Goal: Task Accomplishment & Management: Complete application form

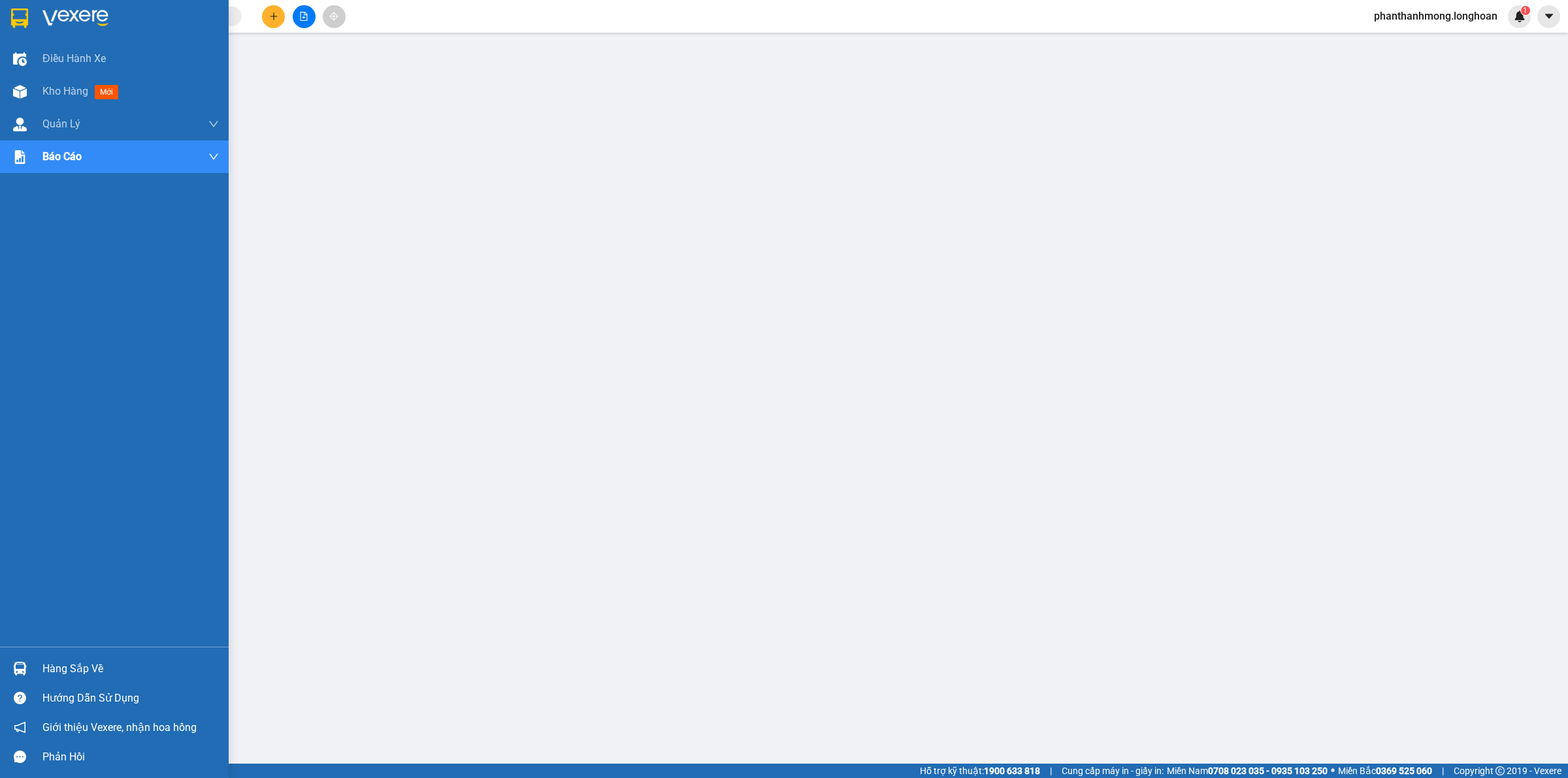
click at [14, 18] on img at bounding box center [19, 18] width 17 height 19
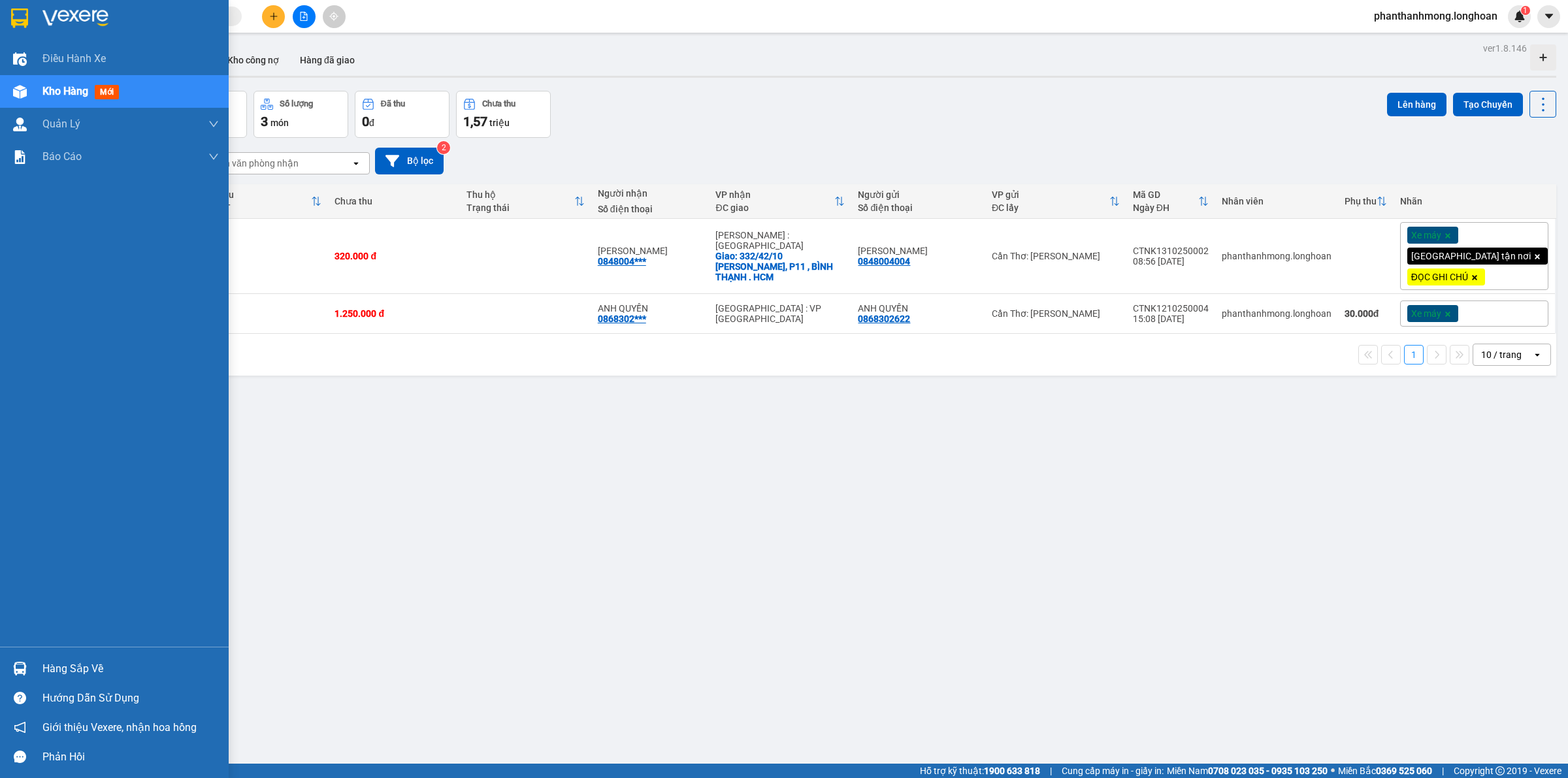
click at [19, 28] on div at bounding box center [19, 18] width 23 height 23
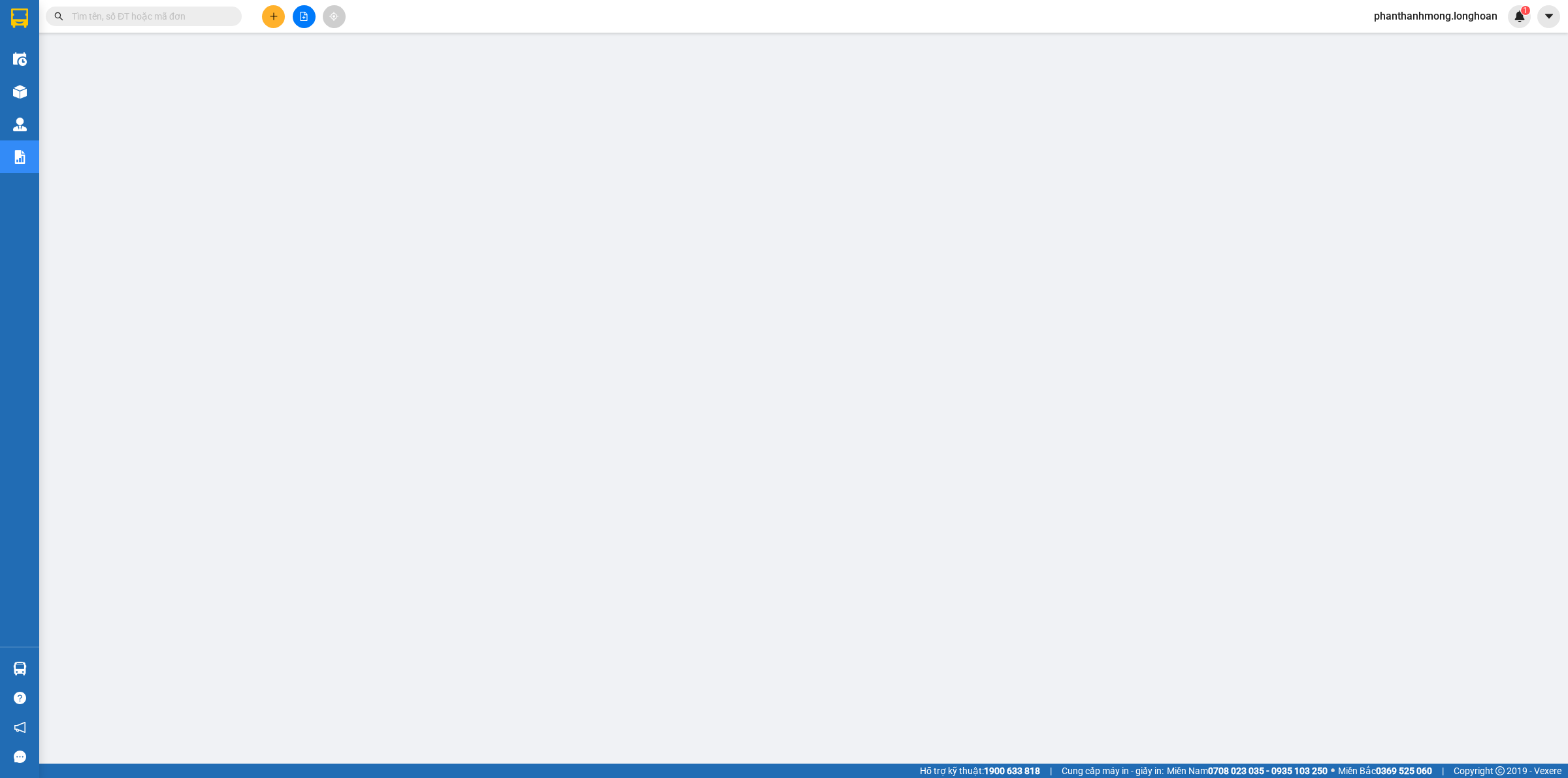
click at [164, 23] on span at bounding box center [144, 16] width 196 height 19
click at [178, 21] on input "text" at bounding box center [149, 17] width 154 height 15
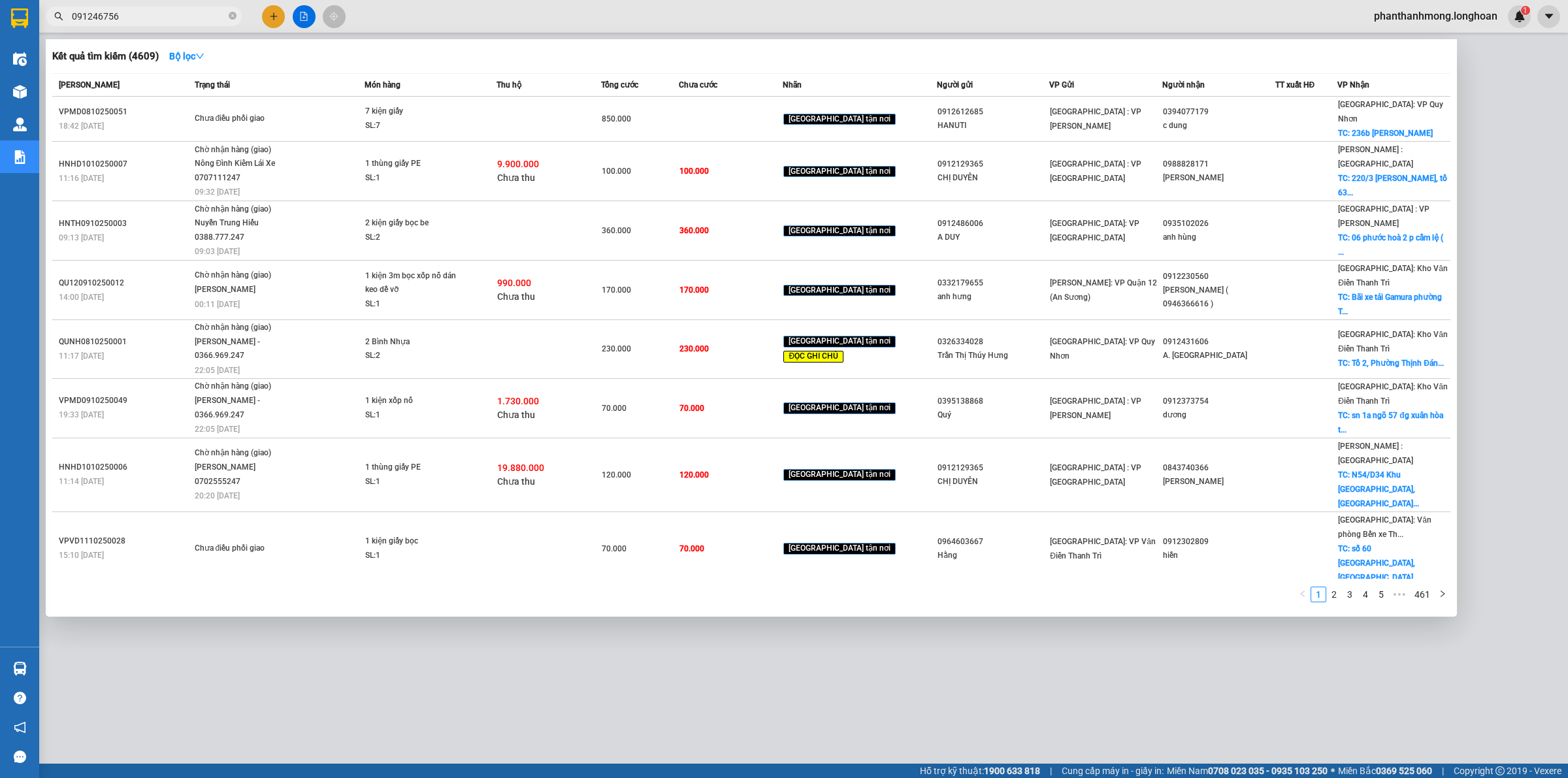
type input "0912467567"
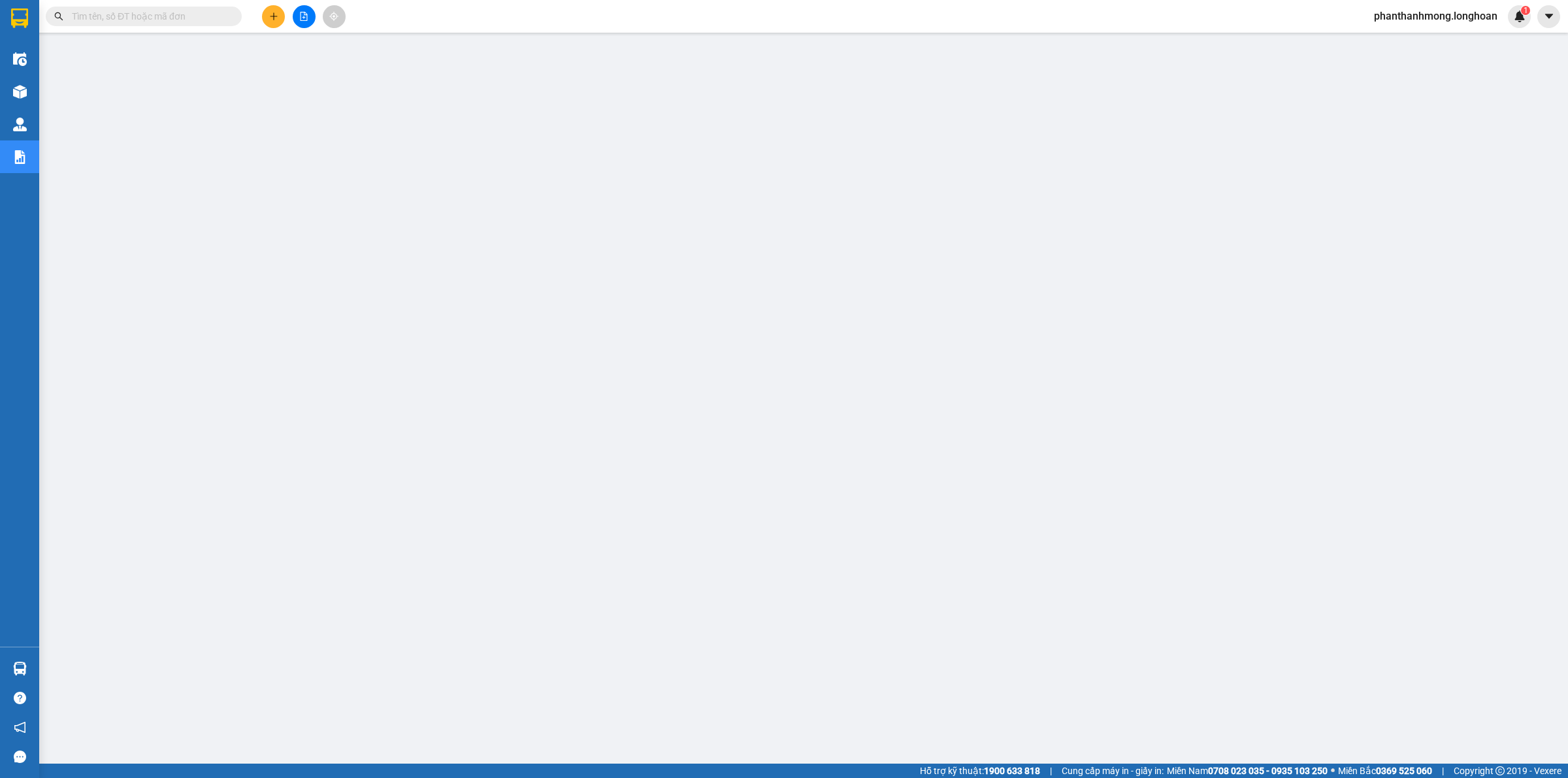
click at [282, 14] on button at bounding box center [273, 17] width 23 height 23
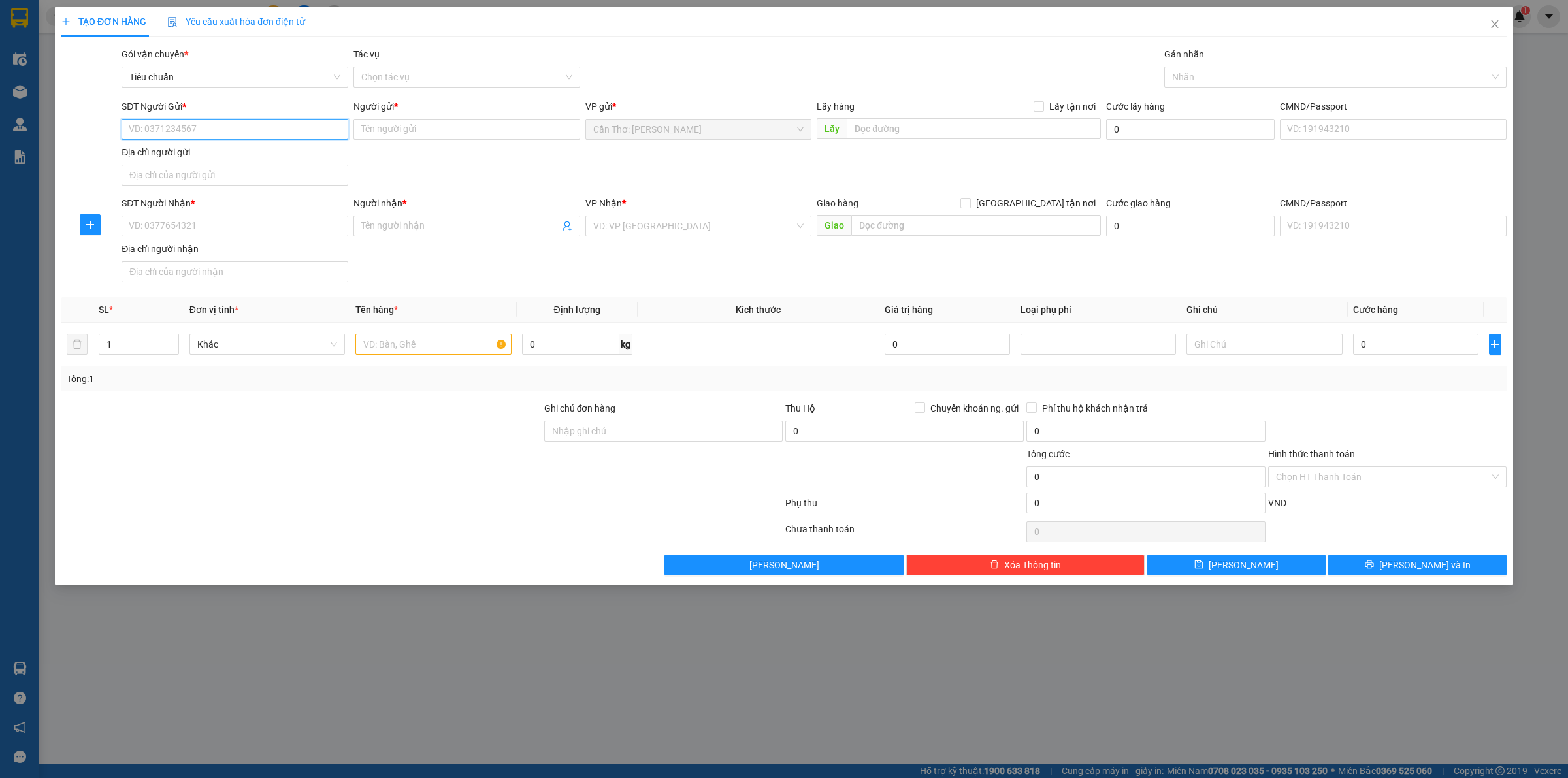
click at [247, 127] on input "SĐT Người Gửi *" at bounding box center [235, 129] width 227 height 21
paste input "0585066066"
type input "0585066066"
click at [420, 128] on input "Người gửi *" at bounding box center [467, 129] width 227 height 21
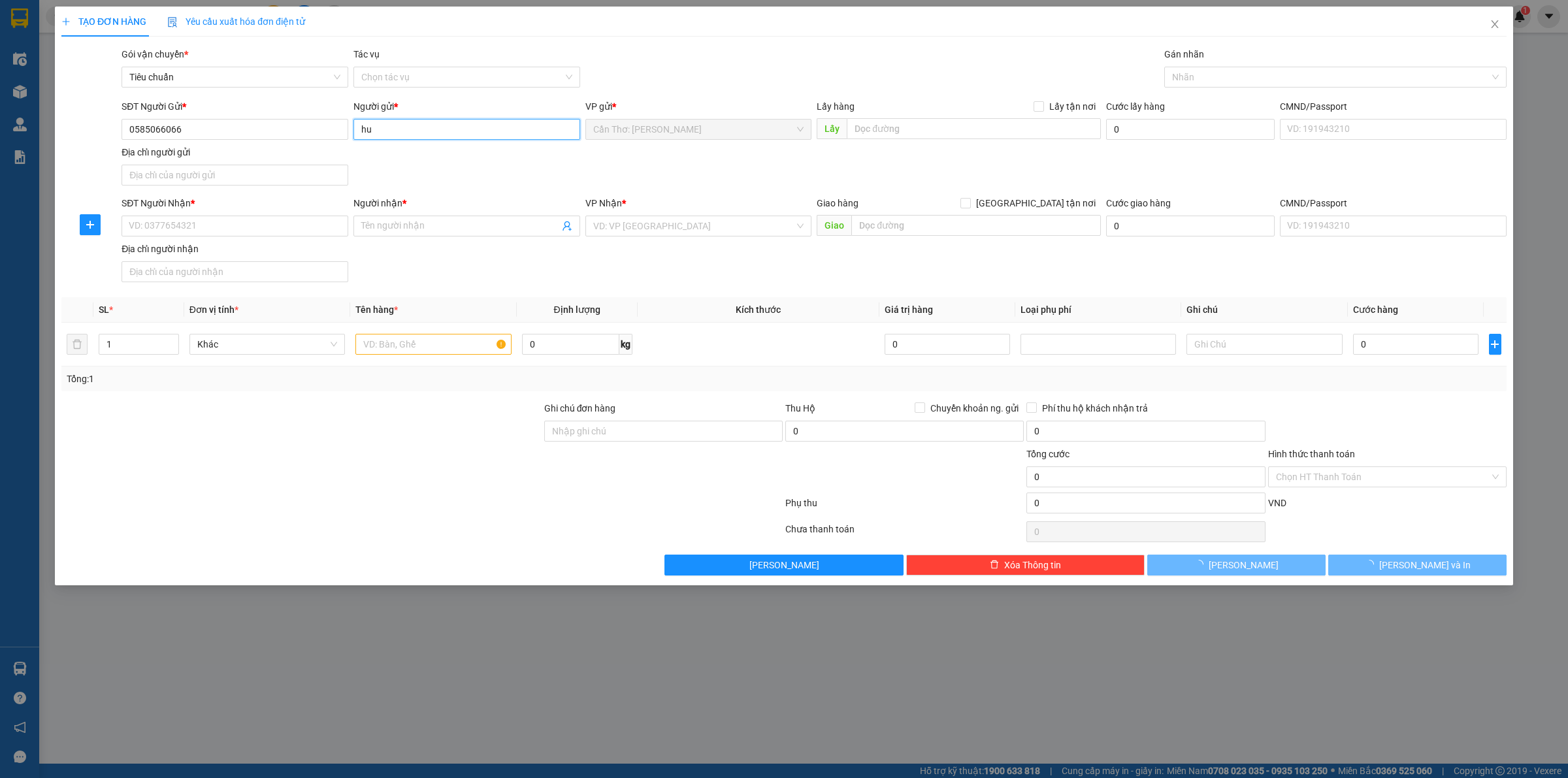
type input "h"
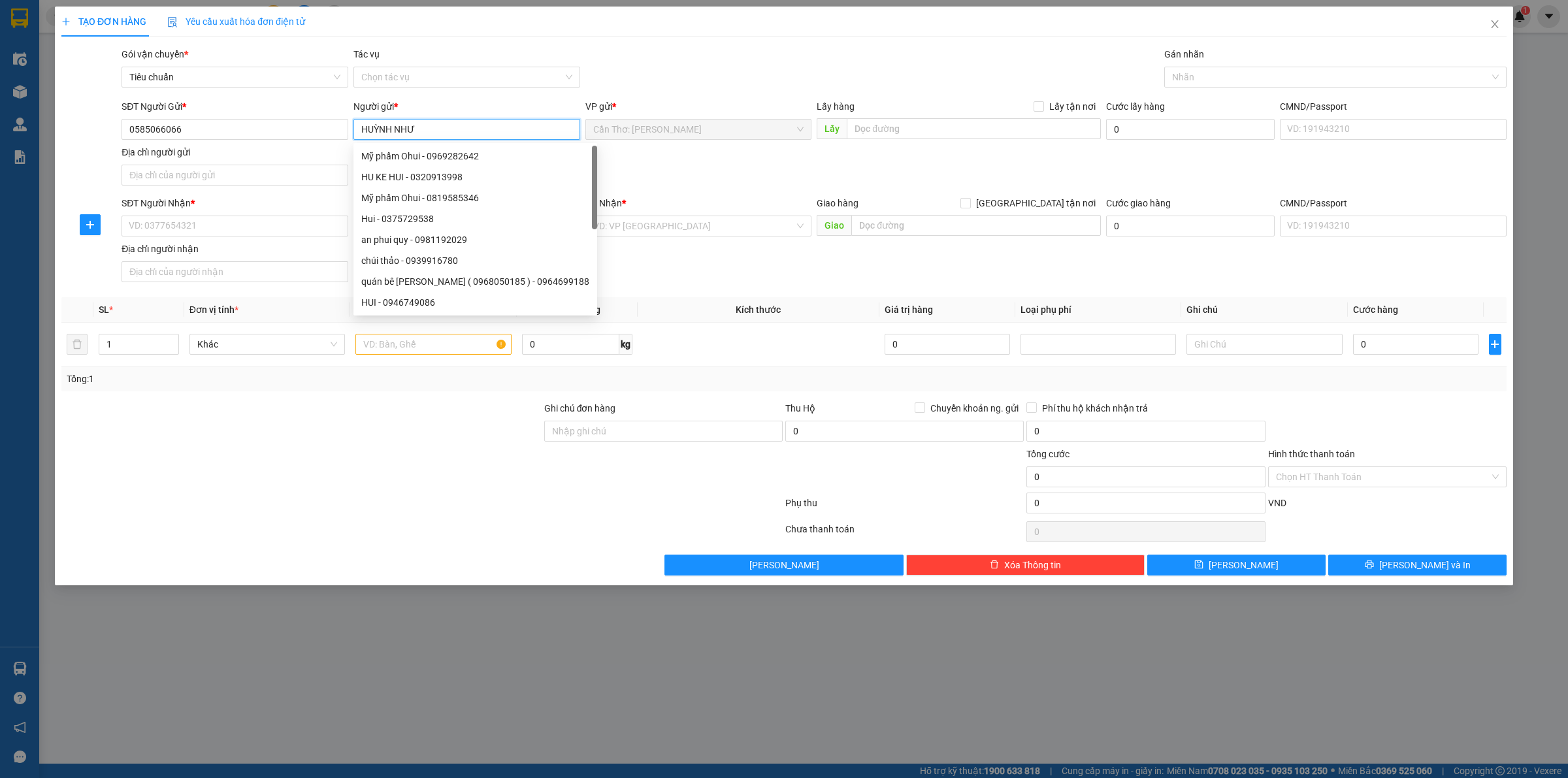
type input "HUỲNH NHƯ"
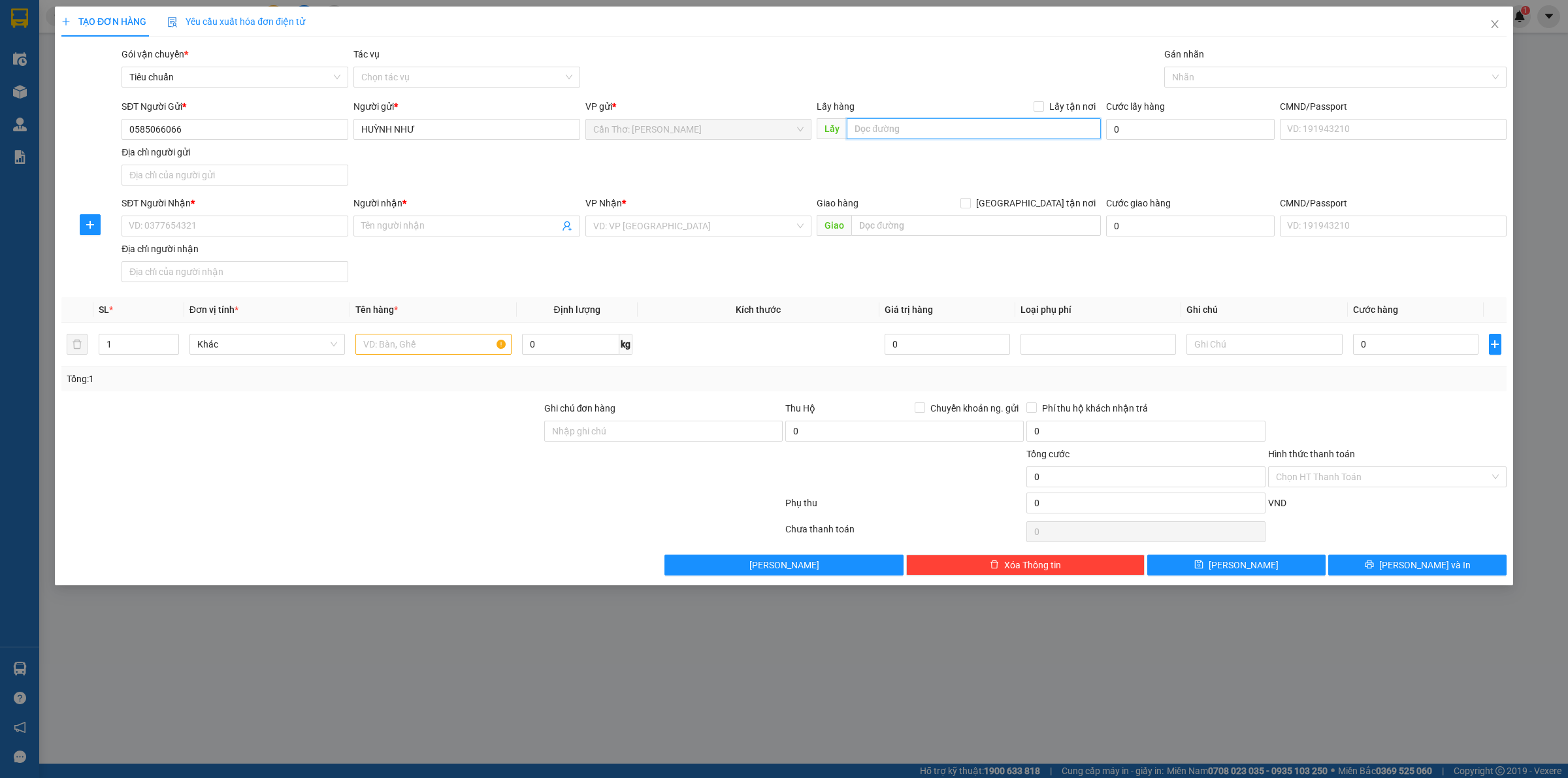
drag, startPoint x: 911, startPoint y: 139, endPoint x: 926, endPoint y: 127, distance: 19.2
click at [911, 138] on input "text" at bounding box center [973, 128] width 254 height 21
paste input "ố [STREET_ADDRESS] ([GEOGRAPHIC_DATA])"
type input "ố [STREET_ADDRESS] ([GEOGRAPHIC_DATA])"
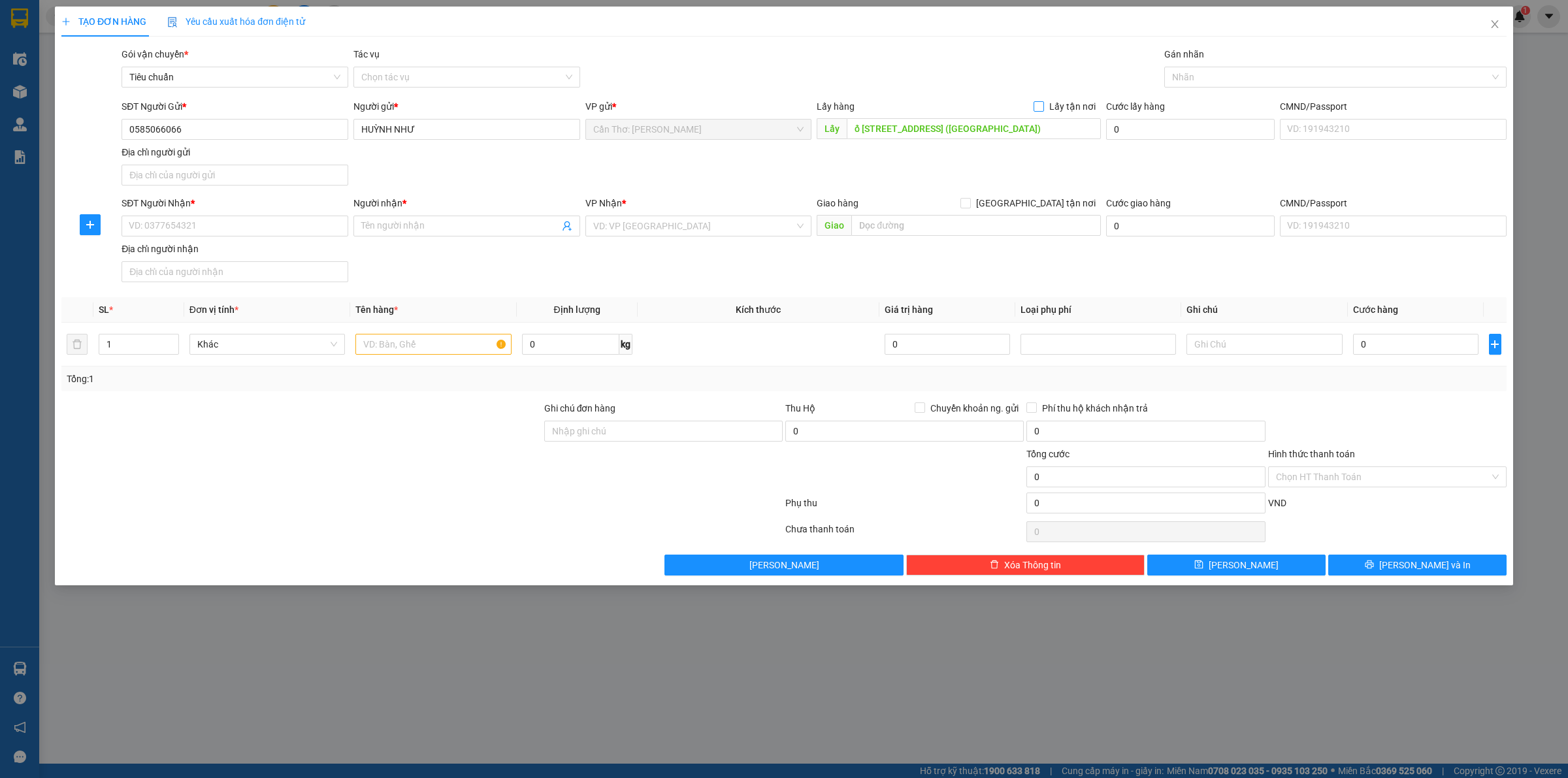
drag, startPoint x: 1040, startPoint y: 108, endPoint x: 1032, endPoint y: 112, distance: 8.9
click at [1040, 108] on input "Lấy tận nơi" at bounding box center [1038, 106] width 9 height 9
checkbox input "true"
click at [286, 185] on input "CMND/Passport" at bounding box center [235, 174] width 227 height 21
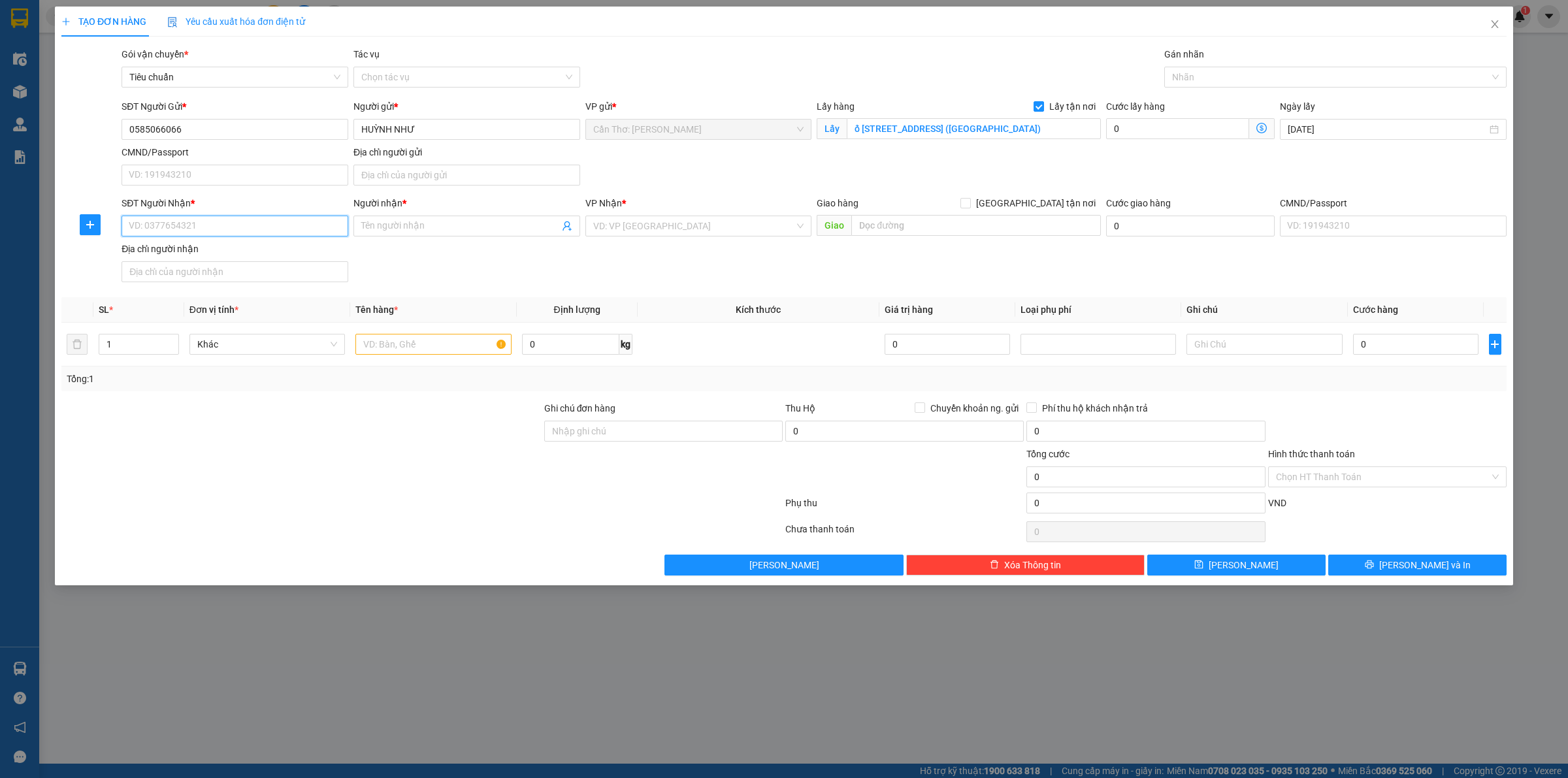
click at [284, 222] on input "SĐT Người Nhận *" at bounding box center [235, 225] width 227 height 21
paste input "09074673532"
type input "09074673532"
click at [405, 222] on input "Người nhận *" at bounding box center [460, 226] width 198 height 15
type input "CHÚ NHẬT"
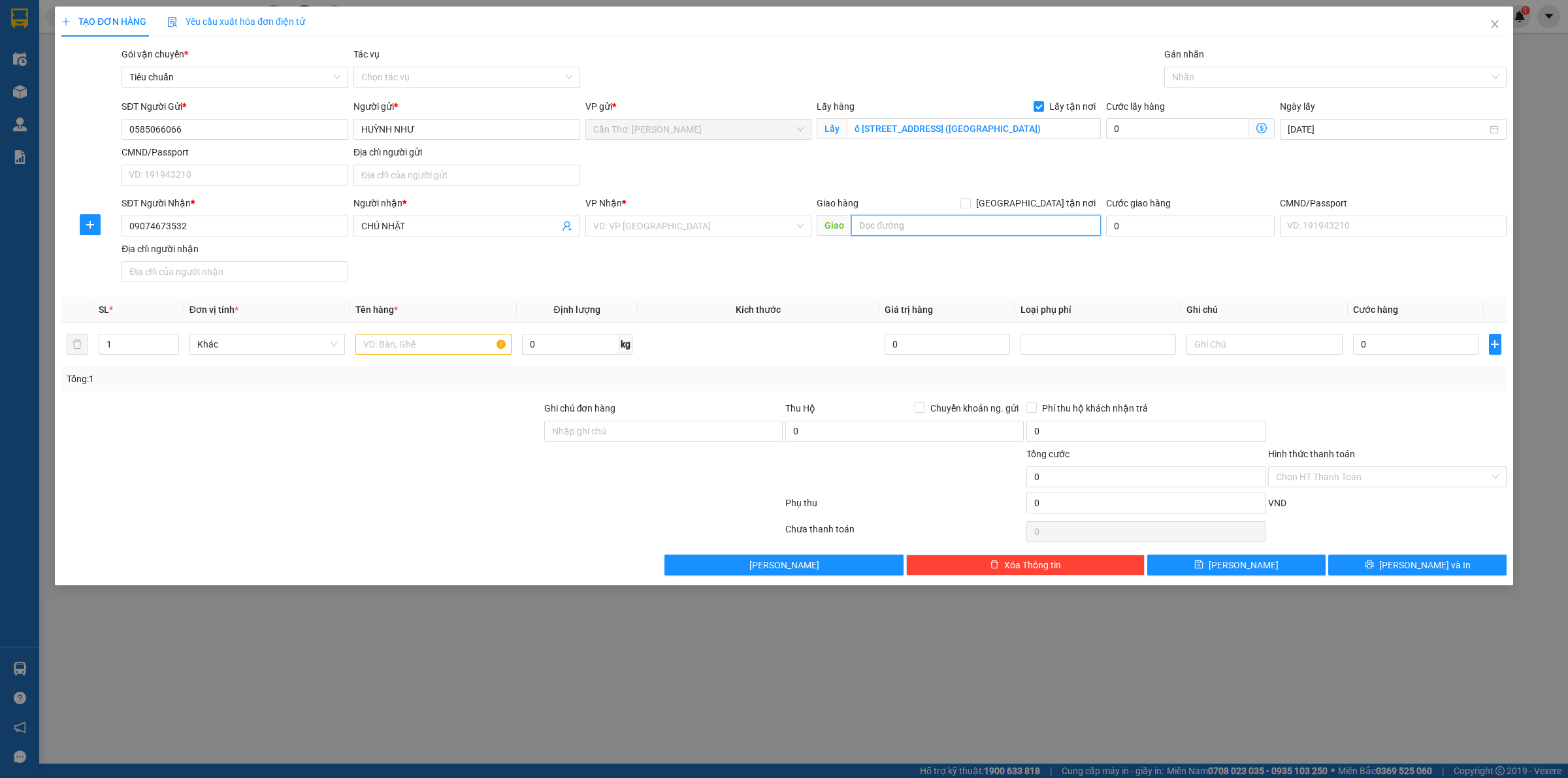
click at [870, 220] on input "text" at bounding box center [976, 225] width 249 height 21
paste input "1A đường số 1 phường [GEOGRAPHIC_DATA]"
type input "1A đường số 1 phường [GEOGRAPHIC_DATA]"
click at [771, 227] on input "search" at bounding box center [694, 225] width 202 height 19
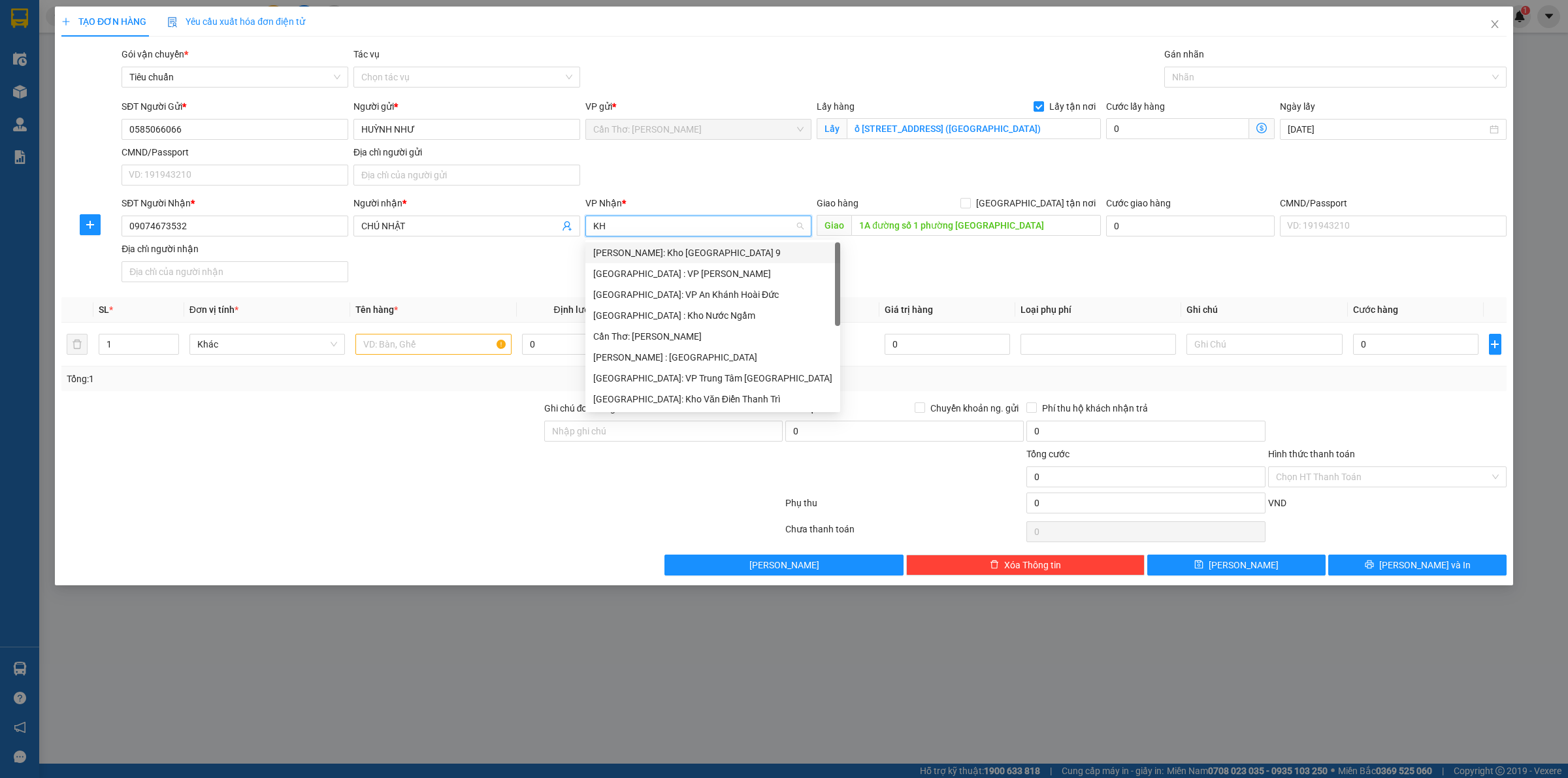
type input "KHO"
click at [689, 305] on div "[PERSON_NAME] : [GEOGRAPHIC_DATA]" at bounding box center [699, 315] width 227 height 21
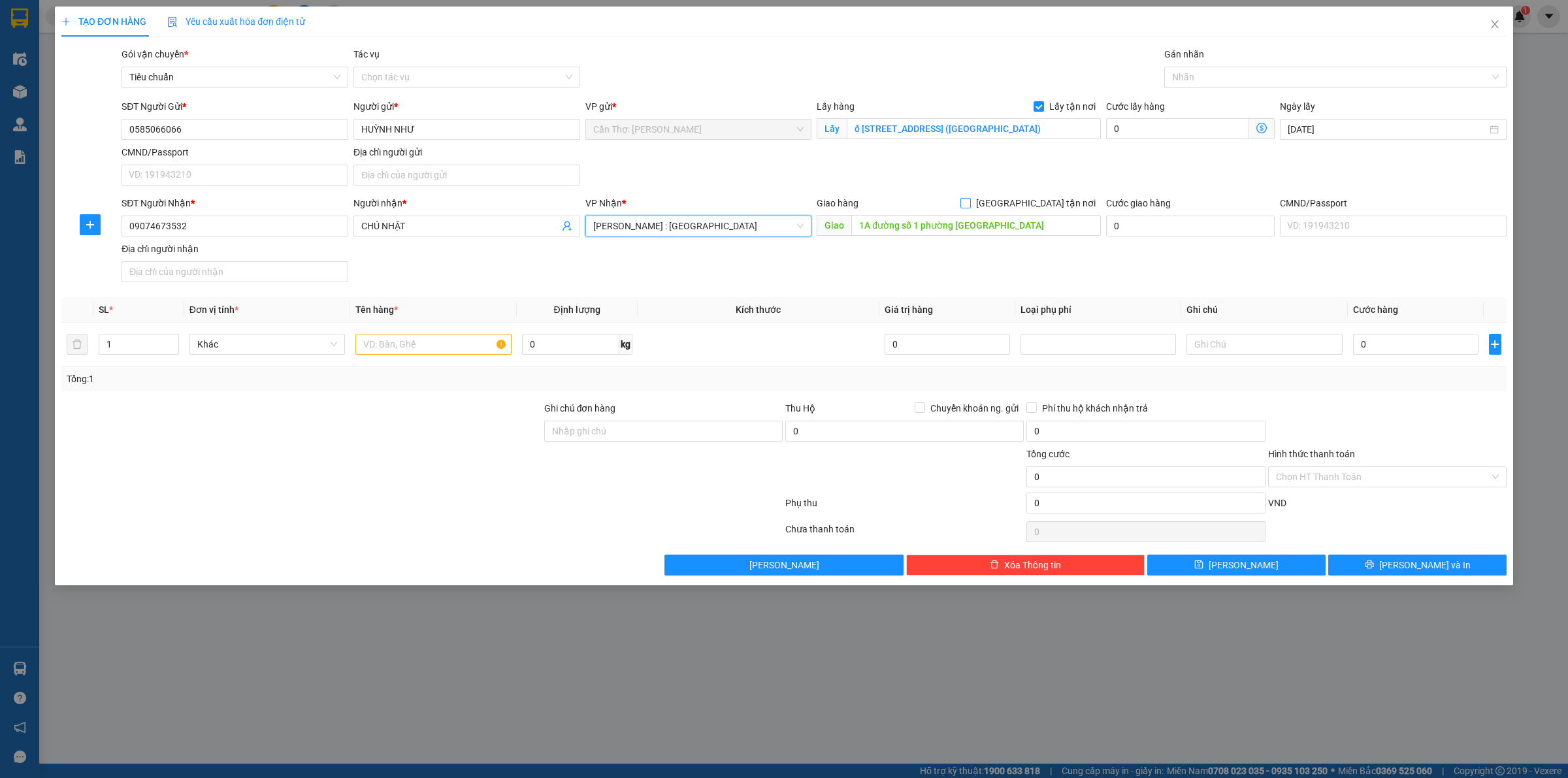
click at [1076, 207] on span "[GEOGRAPHIC_DATA] tận nơi" at bounding box center [1035, 203] width 130 height 15
click at [970, 207] on input "[GEOGRAPHIC_DATA] tận nơi" at bounding box center [965, 202] width 9 height 9
checkbox input "true"
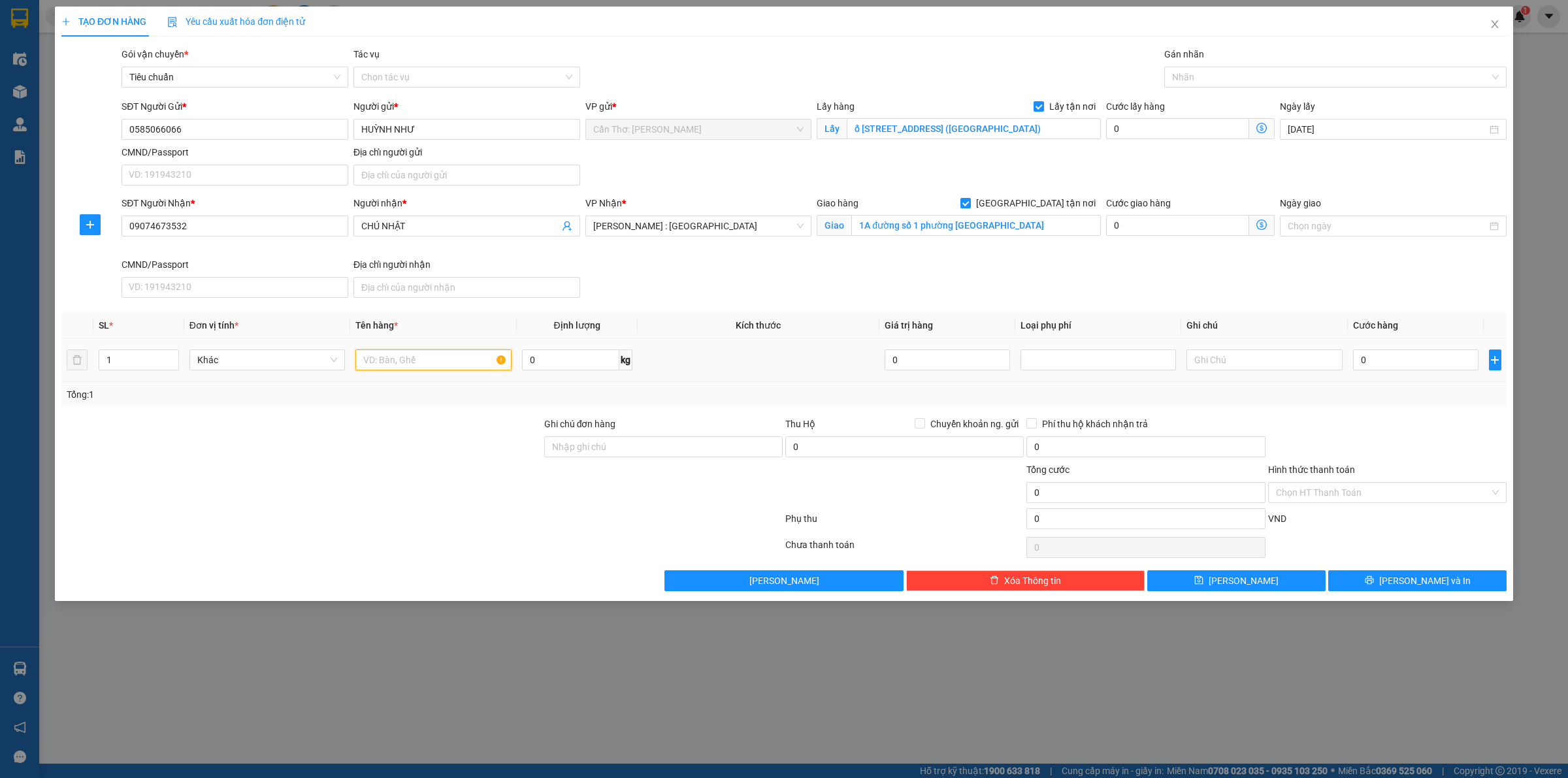
click at [423, 365] on input "text" at bounding box center [433, 360] width 155 height 21
type input "1 KIỆN BẠC LIÊU"
click at [1432, 354] on input "0" at bounding box center [1416, 360] width 126 height 21
type input "1"
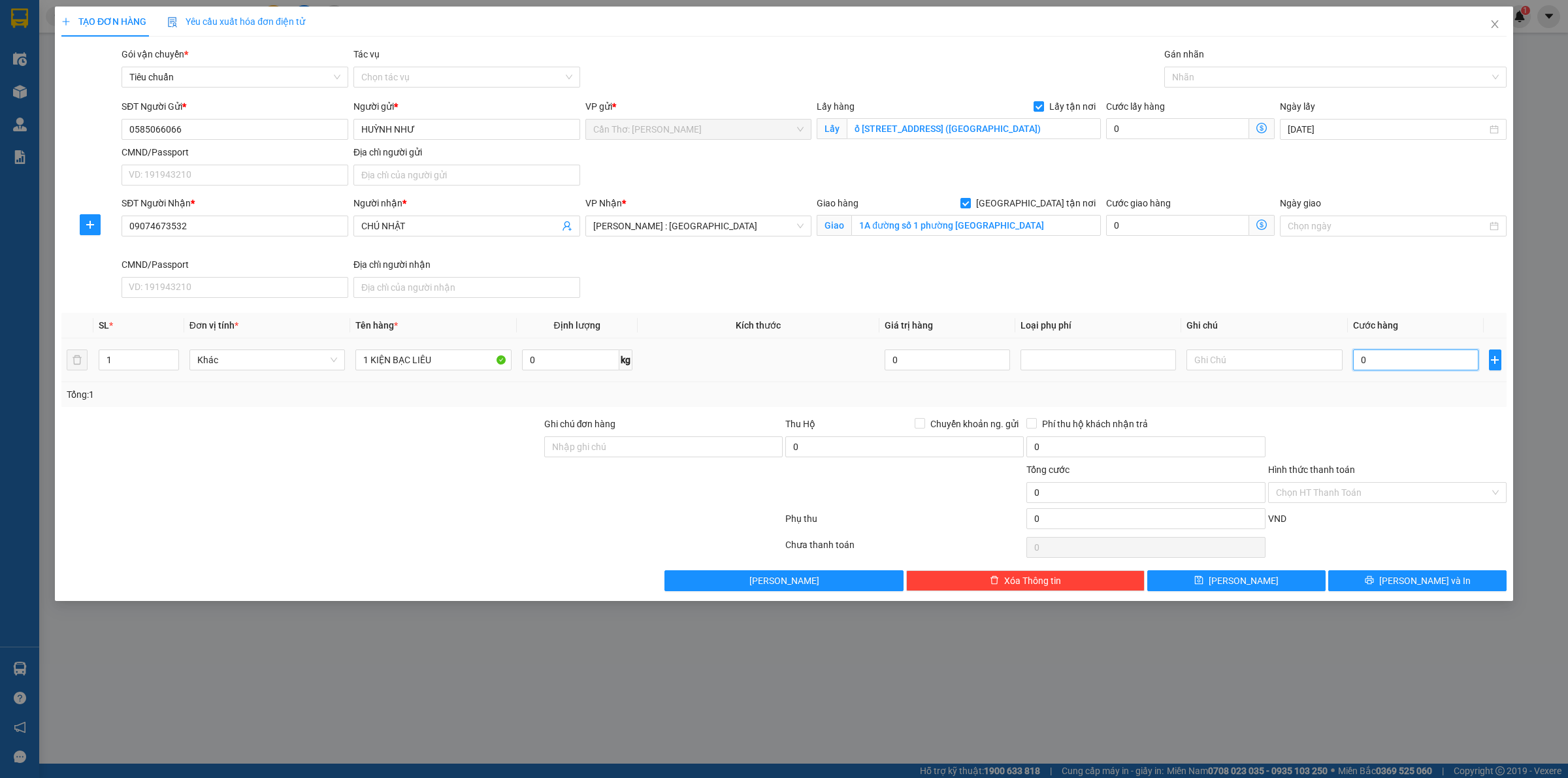
type input "1"
type input "1.000"
click at [1137, 482] on div "Tổng cước" at bounding box center [1145, 472] width 238 height 19
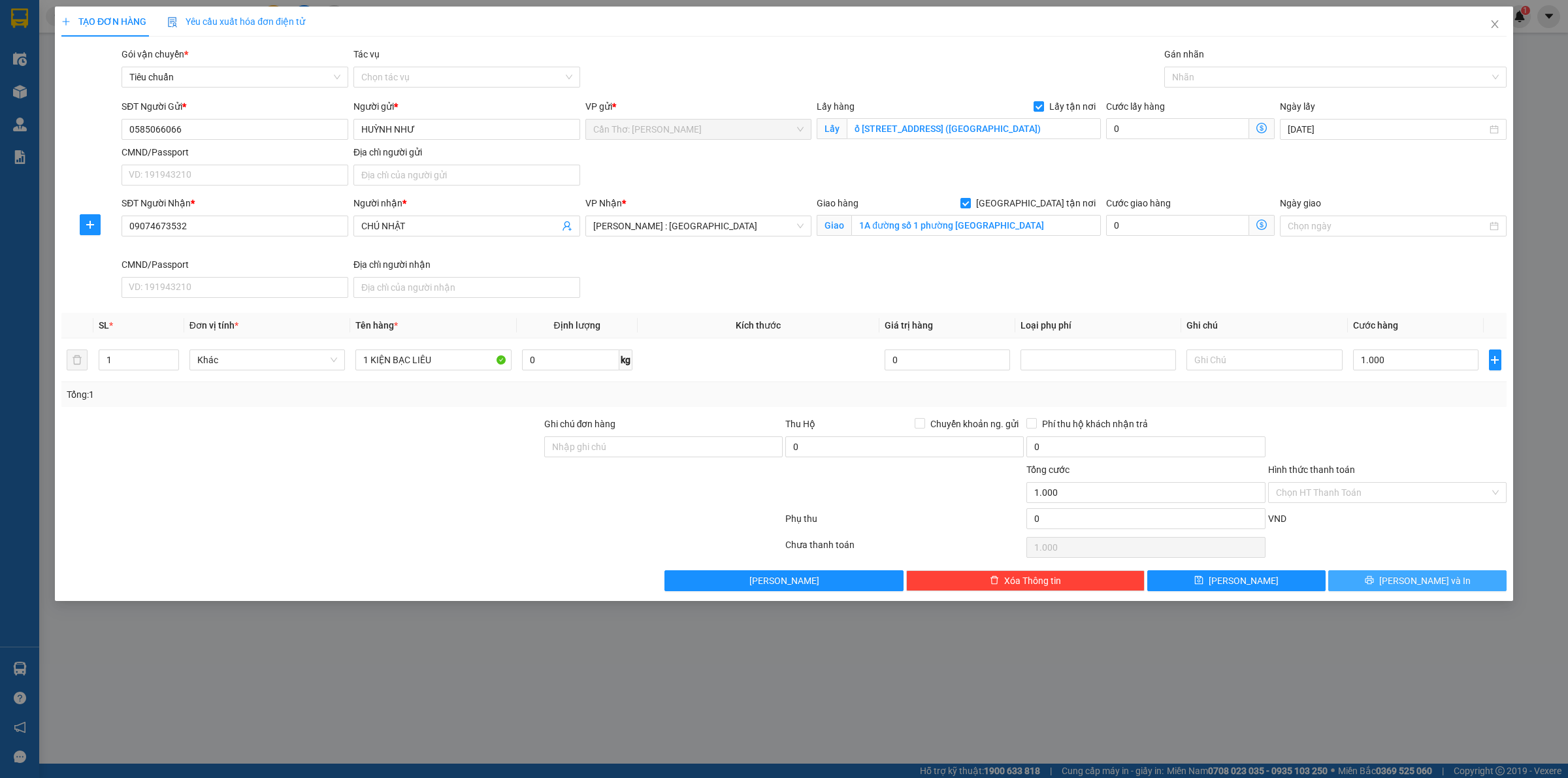
click at [1355, 580] on button "[PERSON_NAME] và In" at bounding box center [1417, 581] width 178 height 21
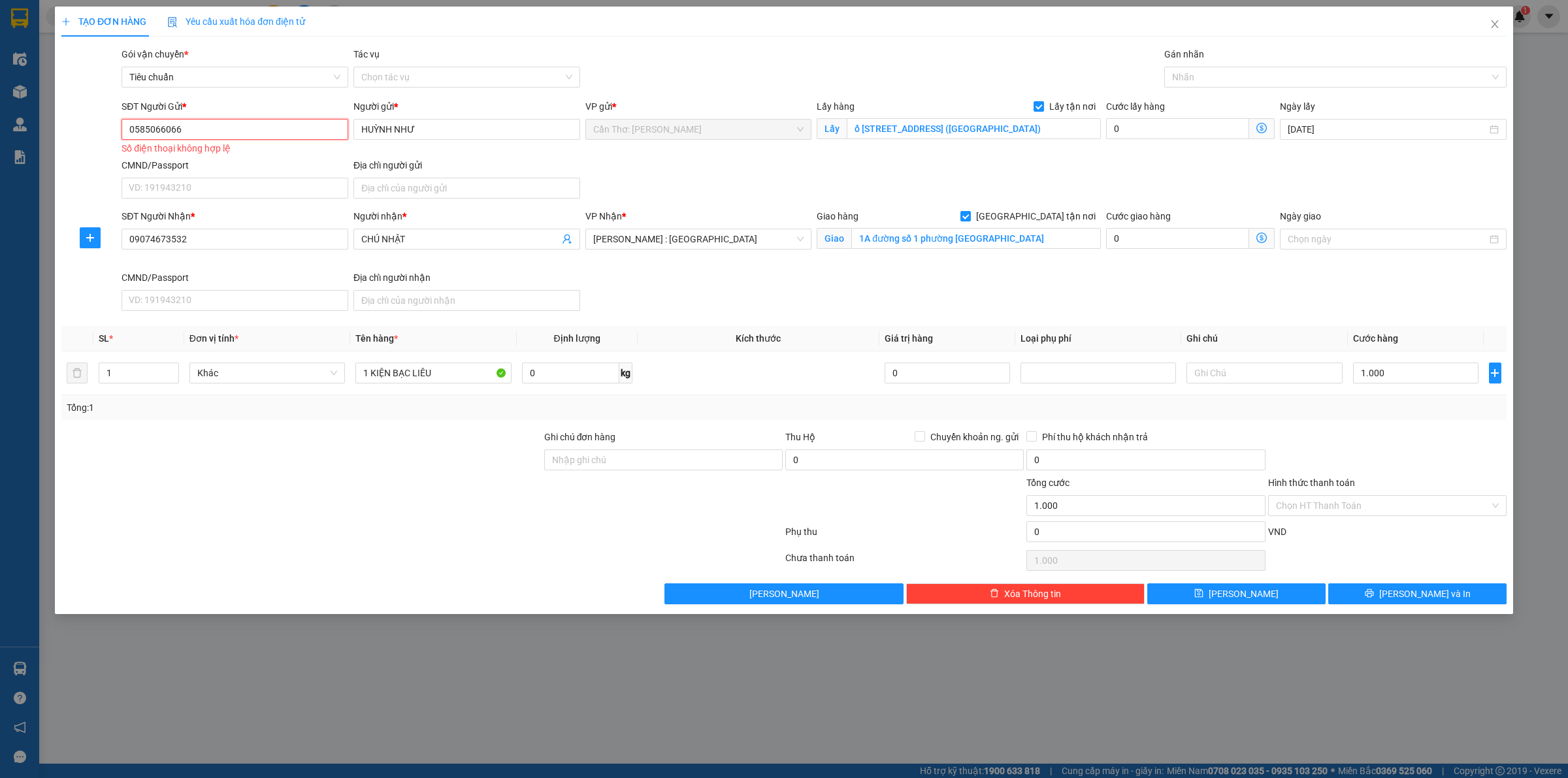
click at [134, 133] on input "0585066066" at bounding box center [235, 129] width 227 height 21
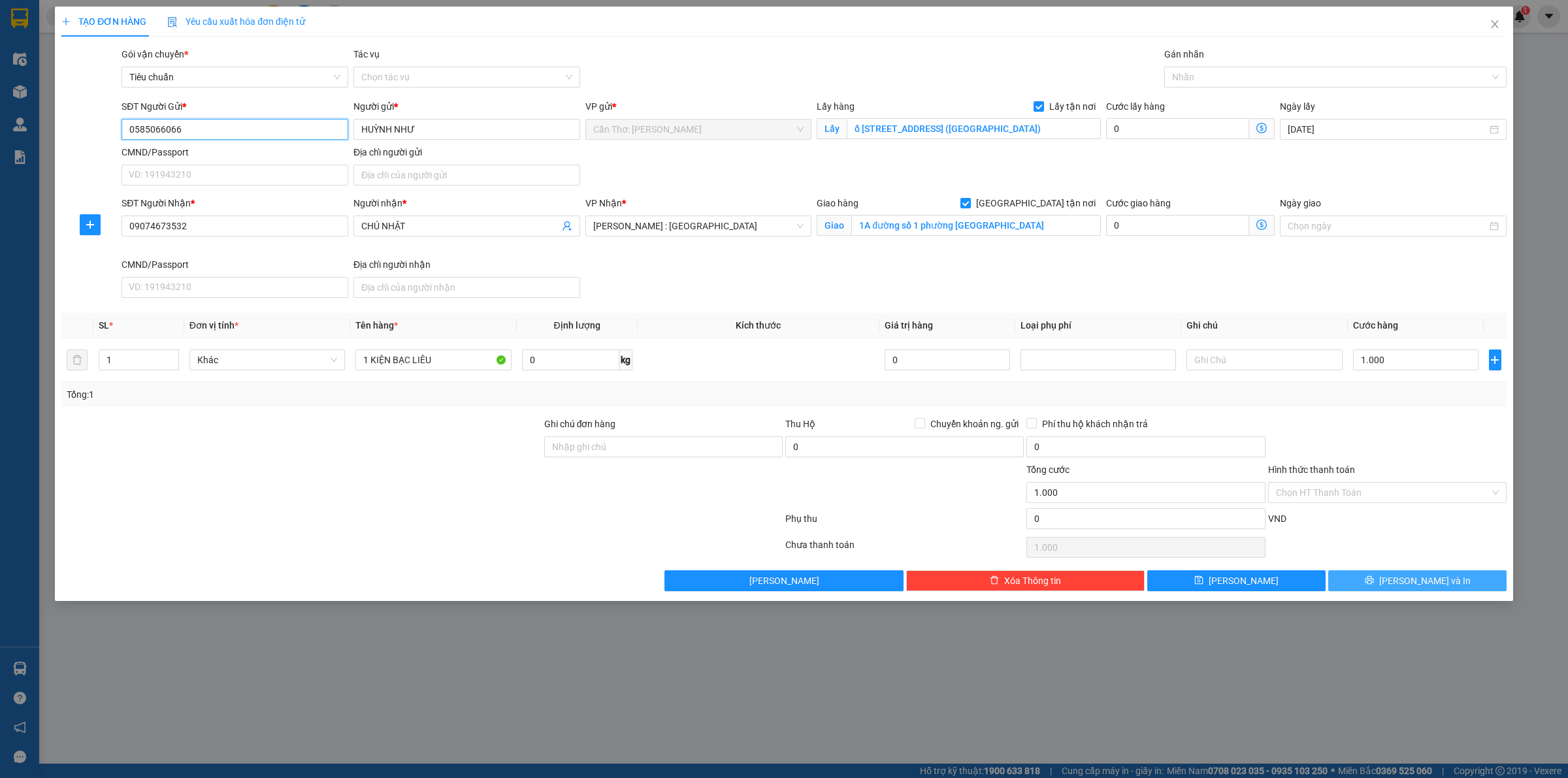
type input "0585066066"
click at [1385, 575] on button "[PERSON_NAME] và In" at bounding box center [1417, 581] width 178 height 21
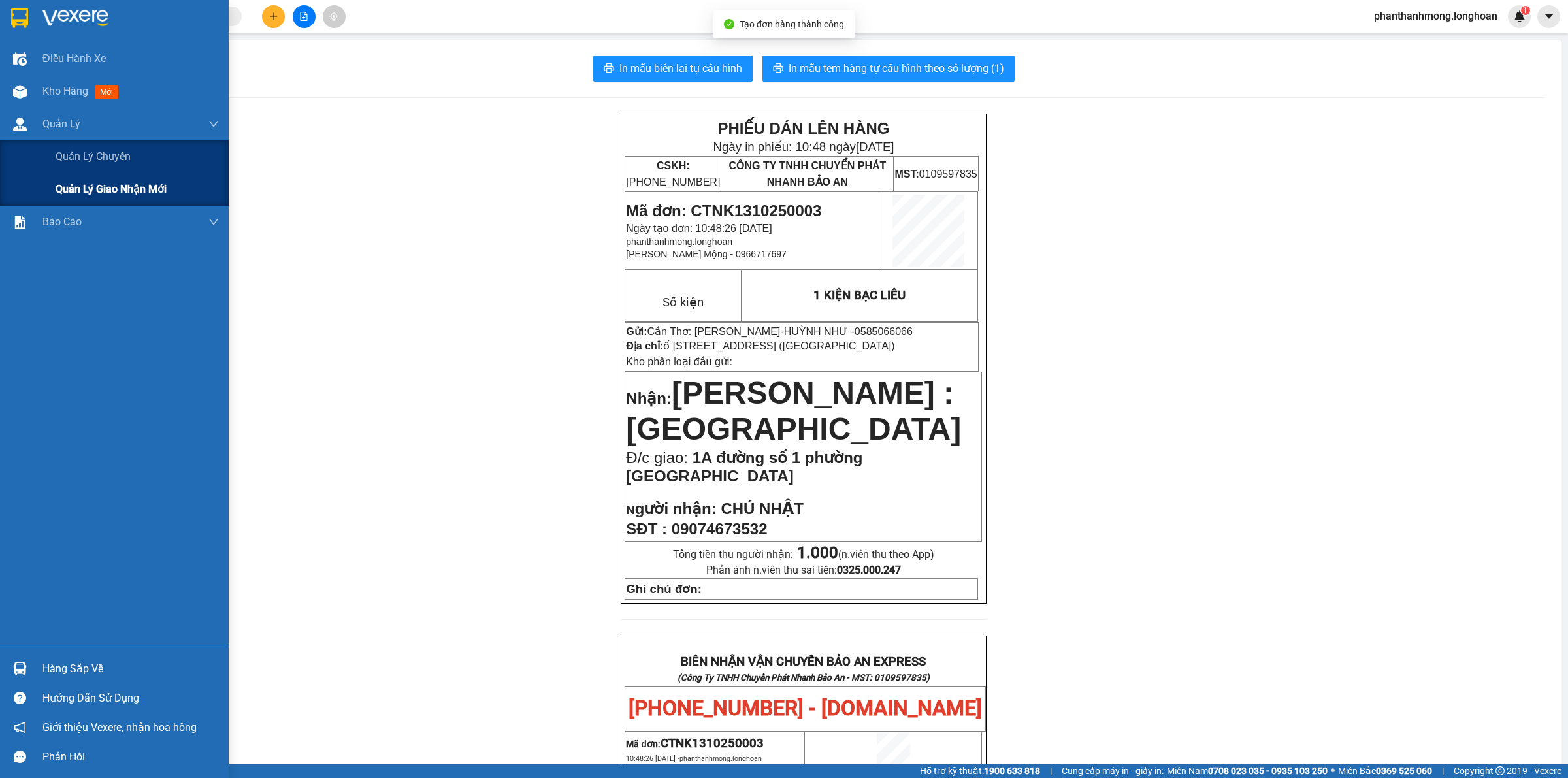
click at [90, 193] on span "Quản lý giao nhận mới" at bounding box center [111, 189] width 111 height 17
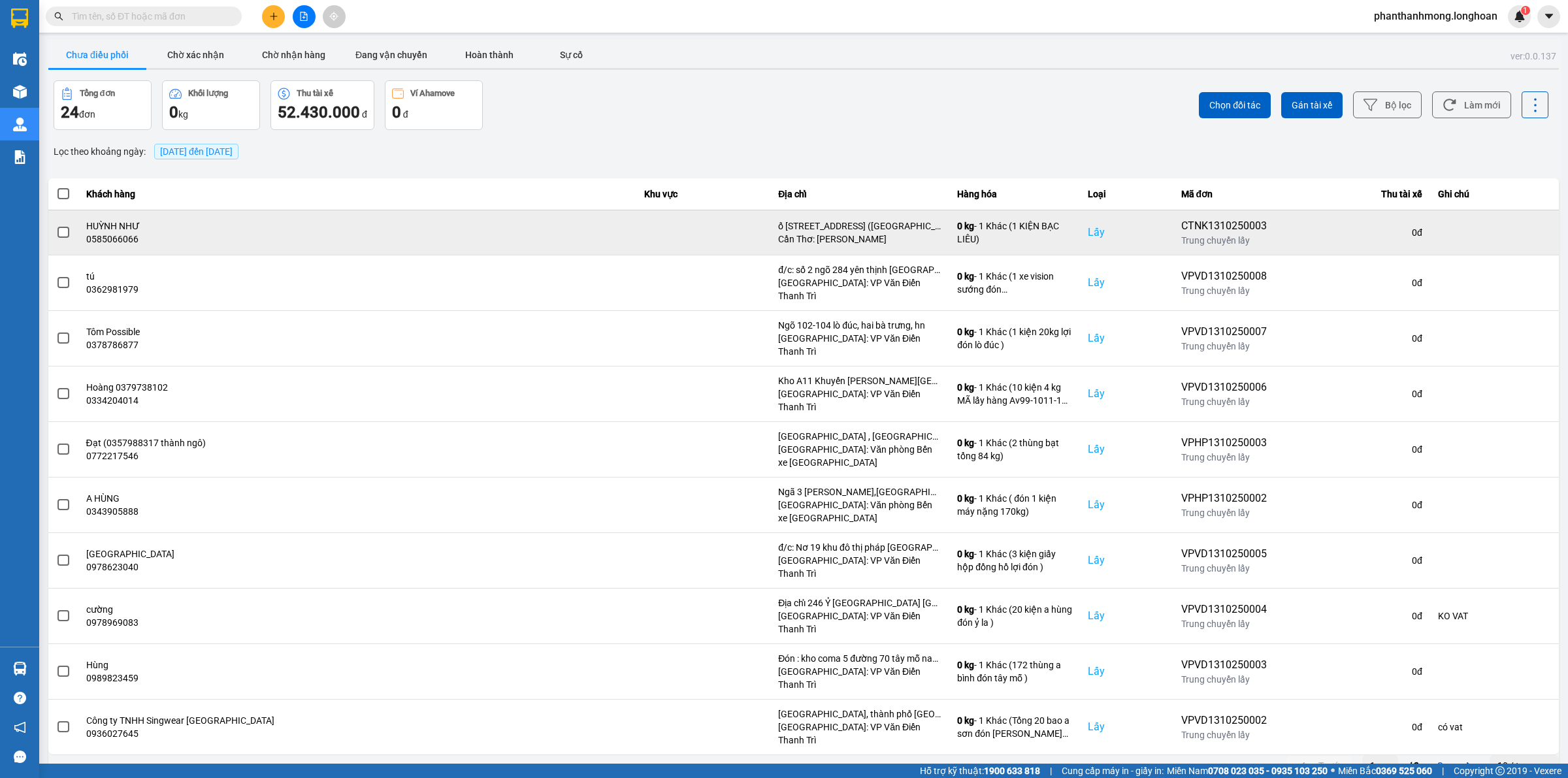
click at [62, 223] on div at bounding box center [64, 232] width 15 height 19
click at [64, 232] on span at bounding box center [63, 233] width 12 height 12
click at [56, 225] on input "checkbox" at bounding box center [56, 225] width 0 height 0
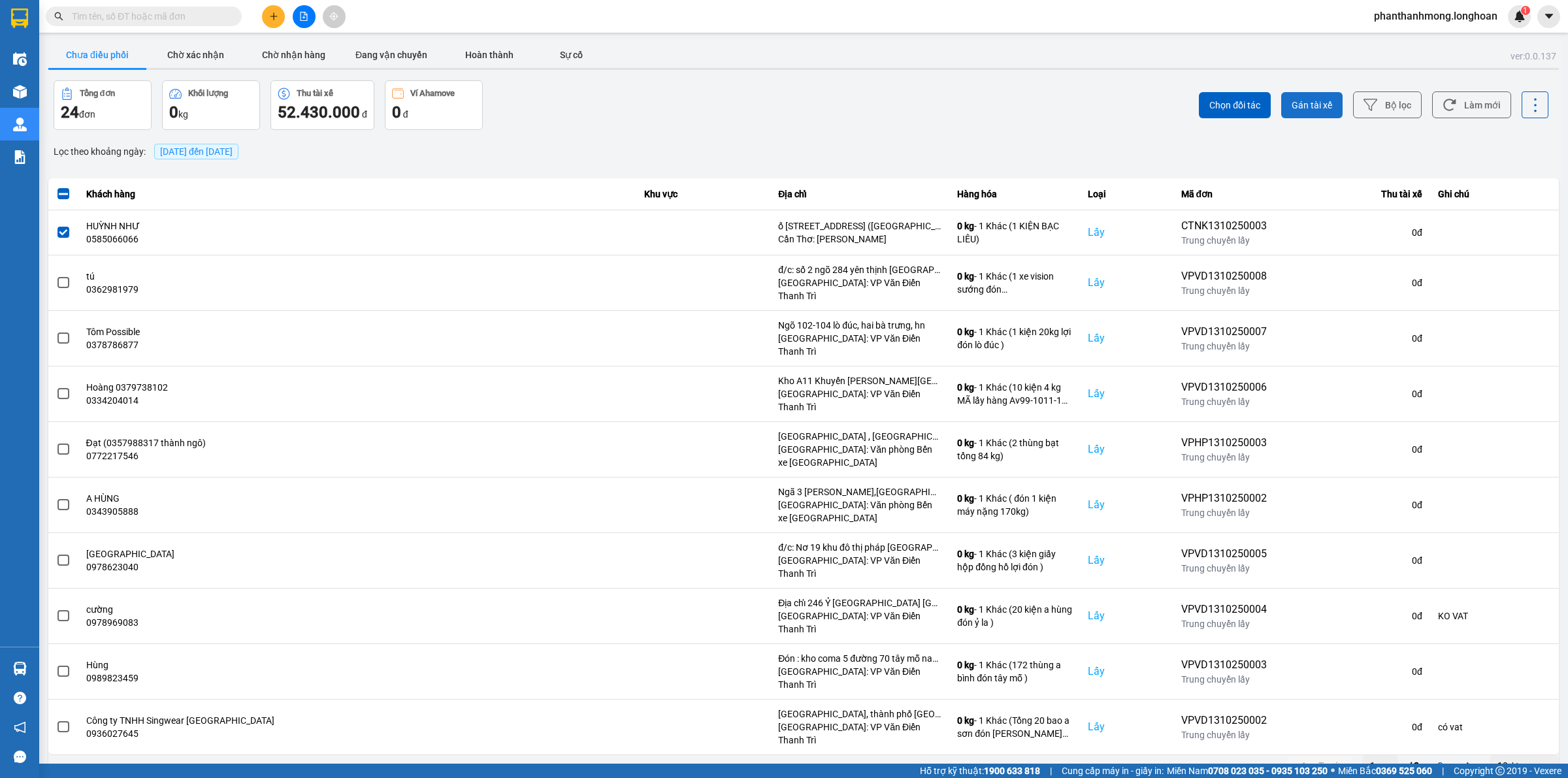
click at [1307, 96] on button "Gán tài xế" at bounding box center [1311, 105] width 62 height 26
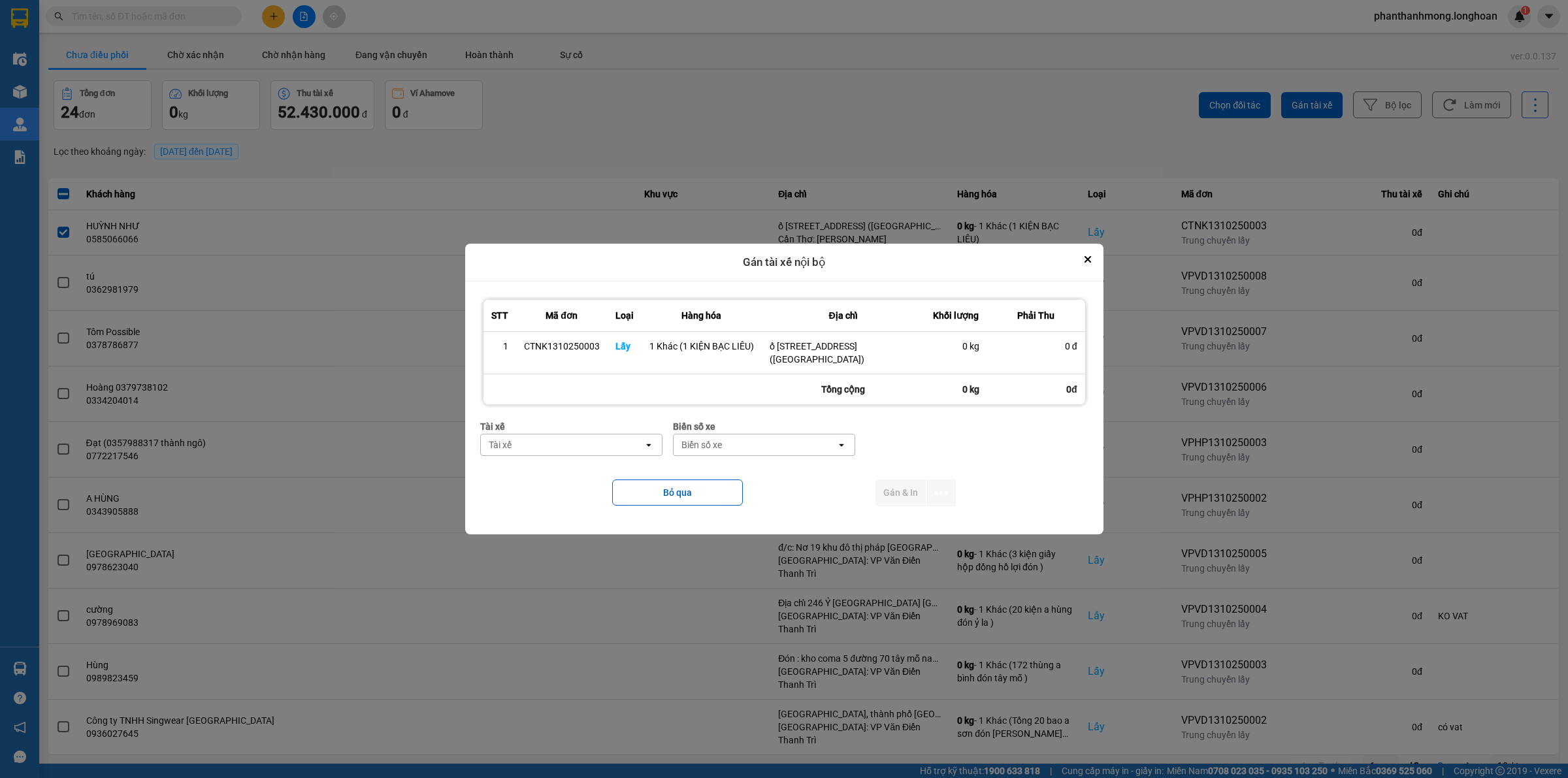
click at [625, 449] on div "Tài xế" at bounding box center [562, 444] width 163 height 21
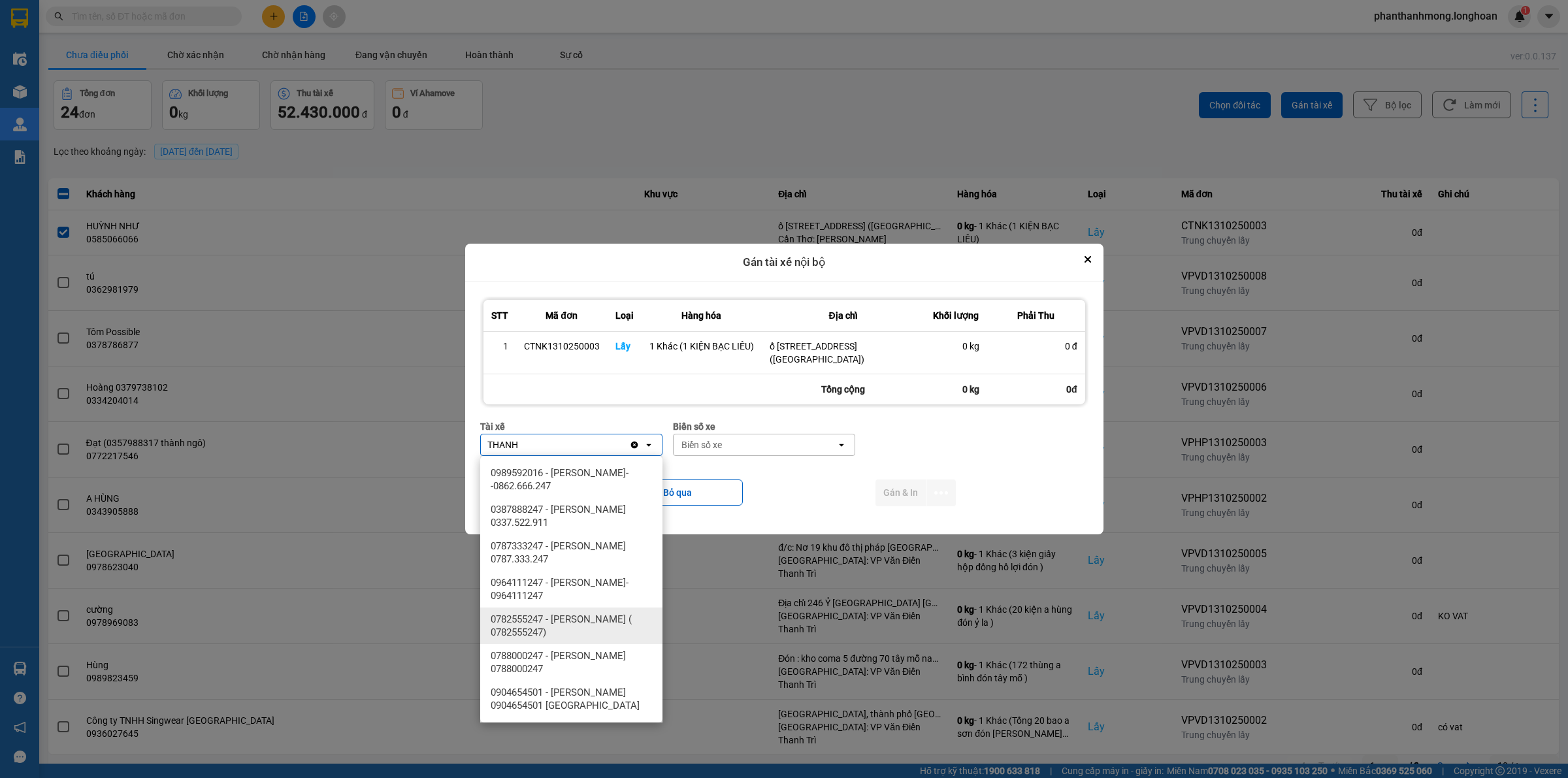
type input "THANH"
click at [602, 607] on div "0782555247 - NGUYỄN VĂN THANH ( 0782555247)" at bounding box center [571, 626] width 182 height 37
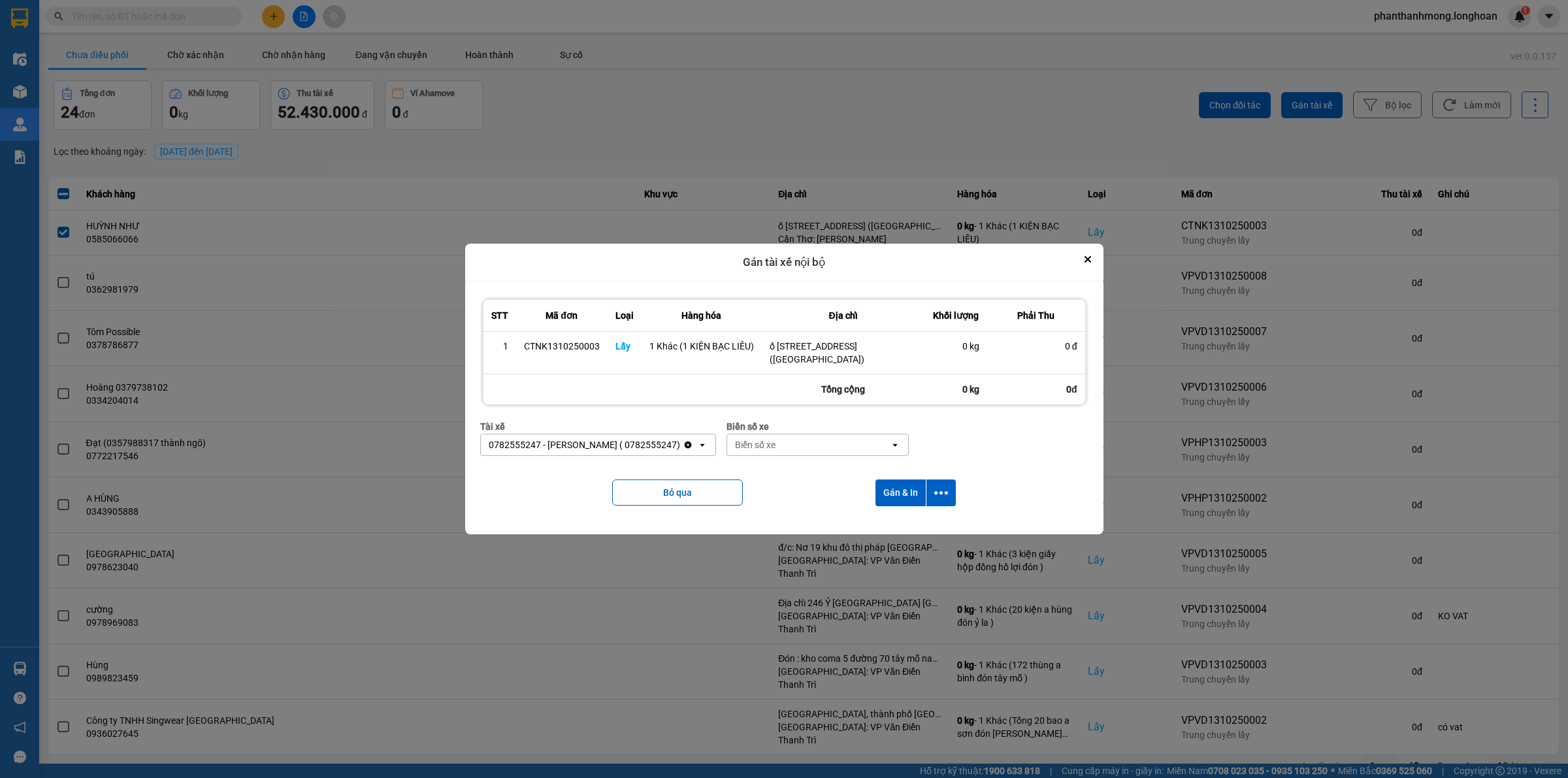
click at [776, 452] on div "Biển số xe" at bounding box center [808, 444] width 163 height 21
type input "2030"
click at [826, 474] on div "29E-120.30" at bounding box center [836, 473] width 182 height 23
click at [944, 494] on icon "dialog" at bounding box center [941, 492] width 14 height 14
click at [887, 534] on span "Chỉ gán tài" at bounding box center [889, 528] width 43 height 13
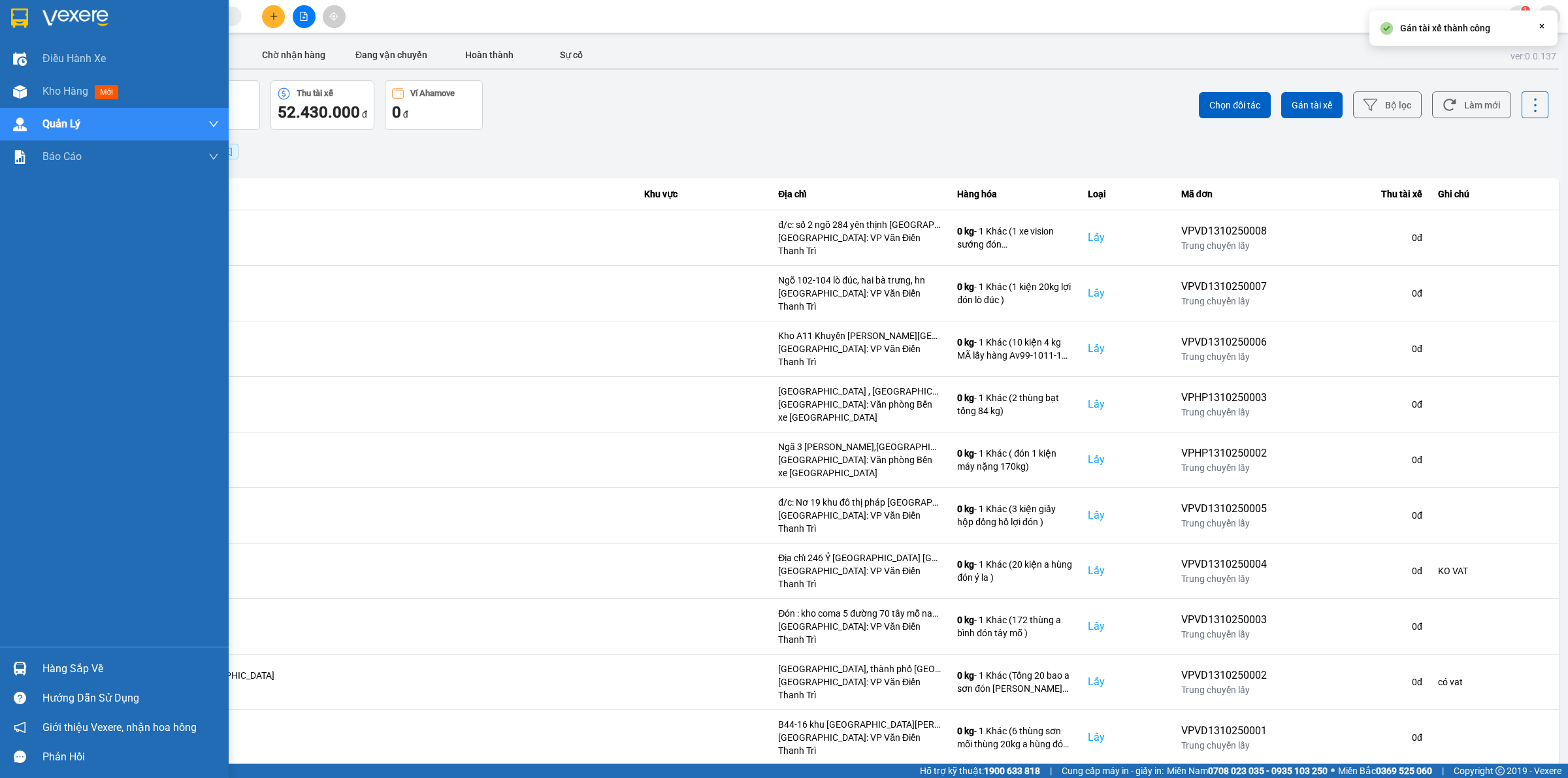
click at [23, 12] on img at bounding box center [19, 18] width 17 height 19
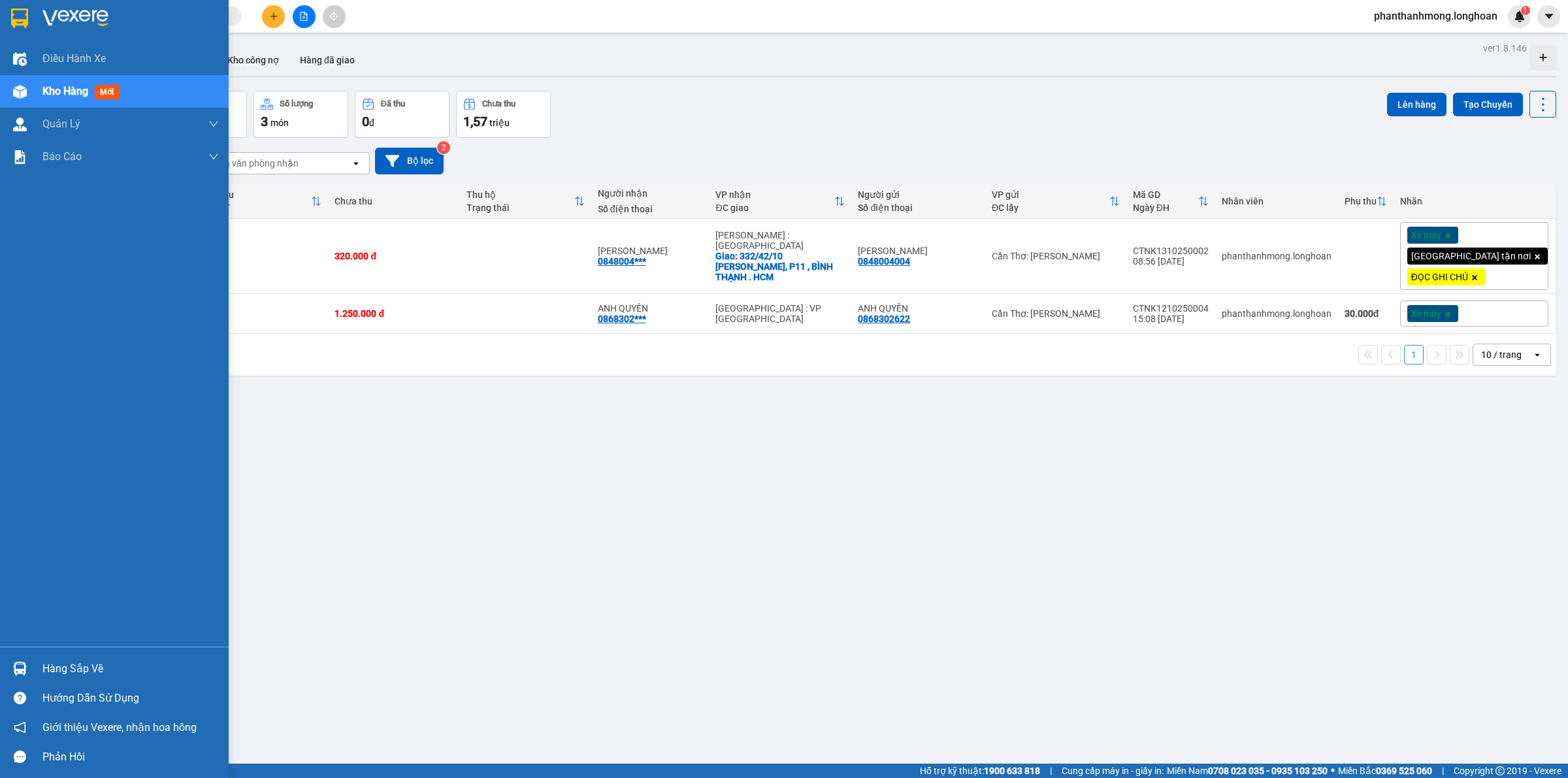
drag, startPoint x: 12, startPoint y: 7, endPoint x: 46, endPoint y: 1, distance: 34.5
click at [12, 7] on div at bounding box center [19, 18] width 23 height 23
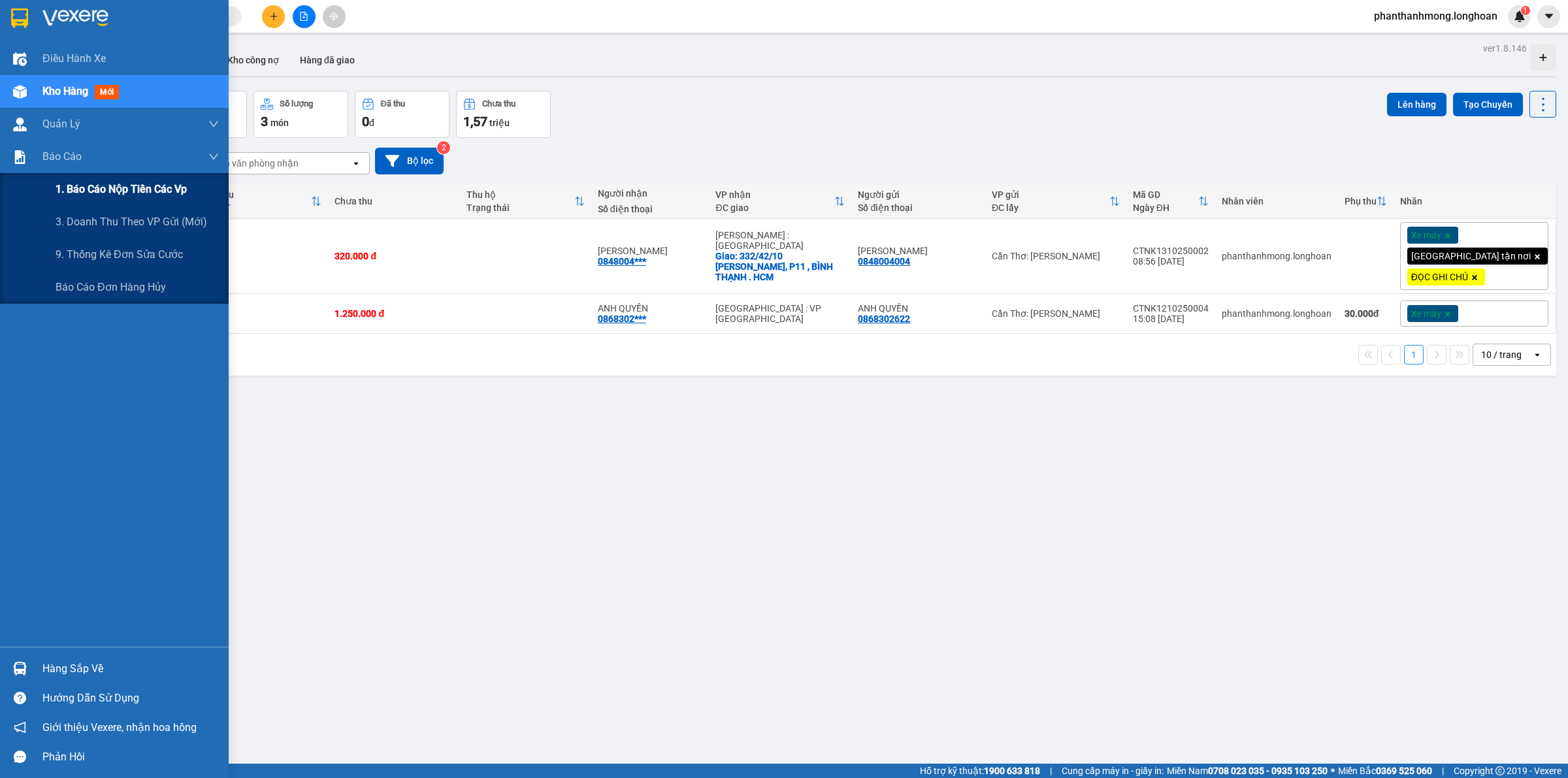
click at [95, 197] on span "1. Báo cáo nộp tiền các vp" at bounding box center [121, 189] width 131 height 17
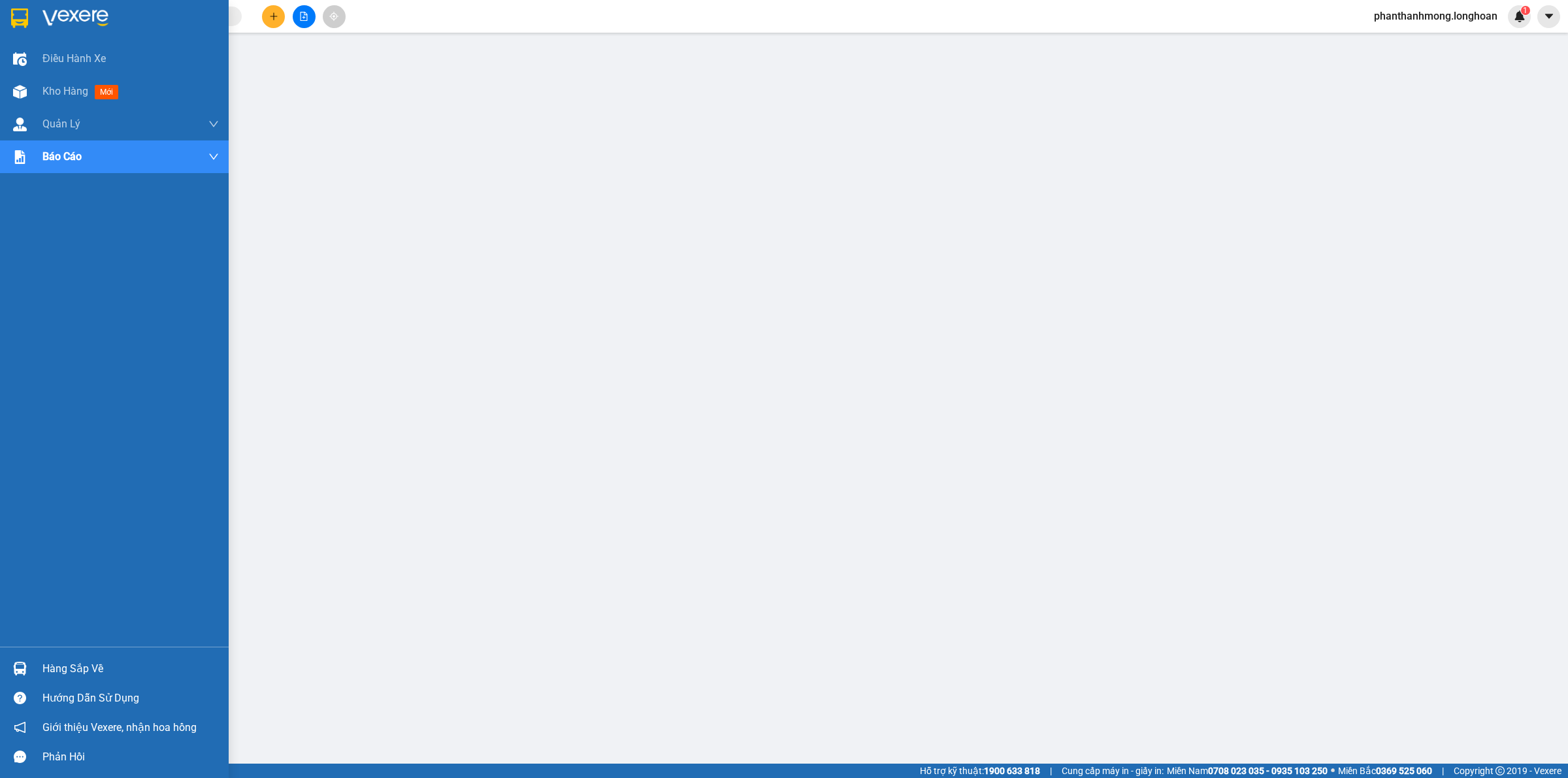
click at [8, 10] on div at bounding box center [19, 18] width 23 height 23
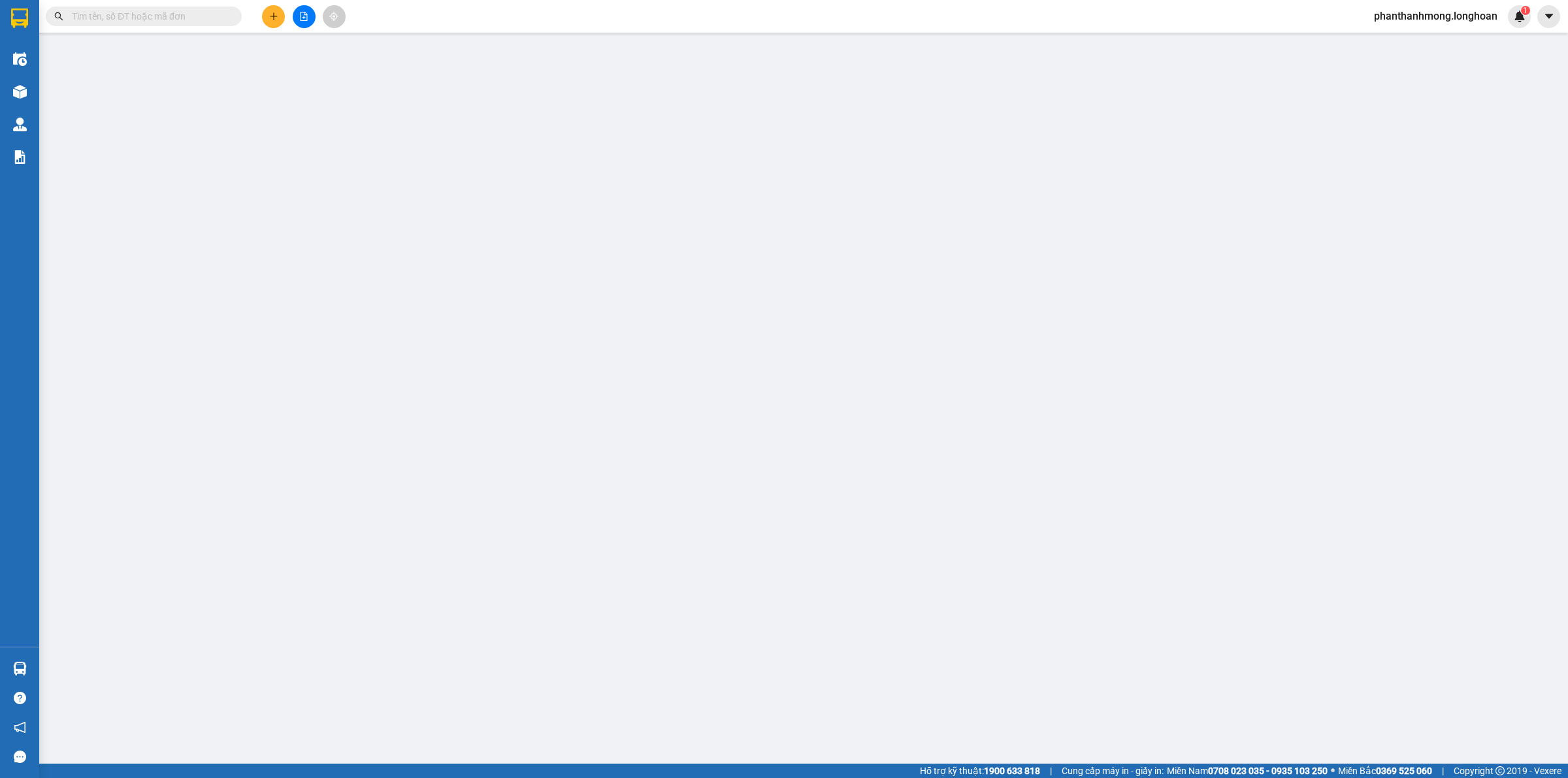
click at [204, 18] on input "text" at bounding box center [149, 17] width 154 height 15
click at [203, 25] on span "V" at bounding box center [144, 16] width 196 height 19
click at [200, 21] on input "V" at bounding box center [149, 17] width 154 height 15
paste input "0585066066"
click at [200, 21] on input "V" at bounding box center [149, 17] width 154 height 15
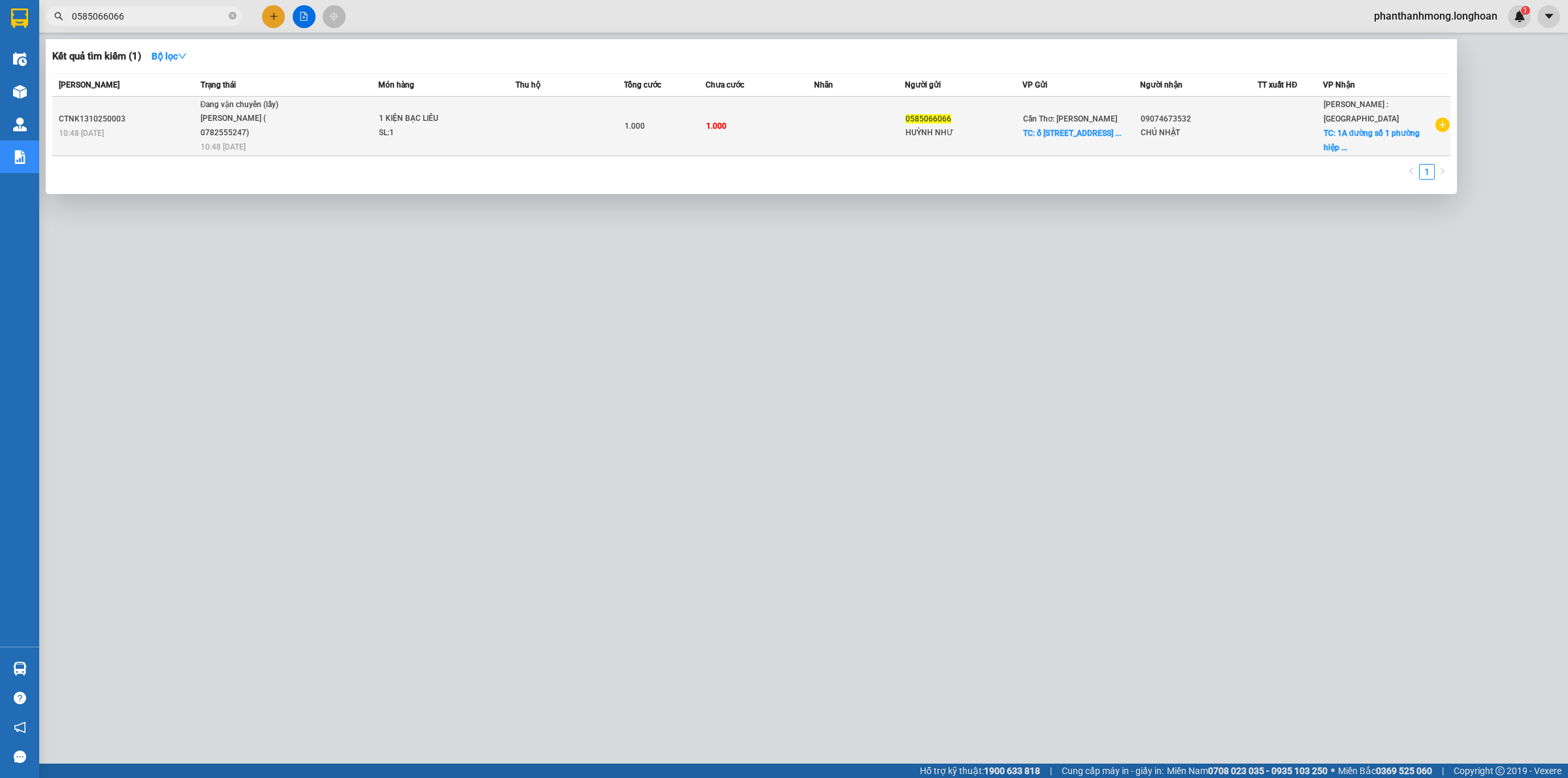
type input "0585066066"
click at [361, 128] on span "Đang vận chuyển (lấy) [PERSON_NAME] ( 0782555247) 10:48 [DATE]" at bounding box center [289, 125] width 177 height 54
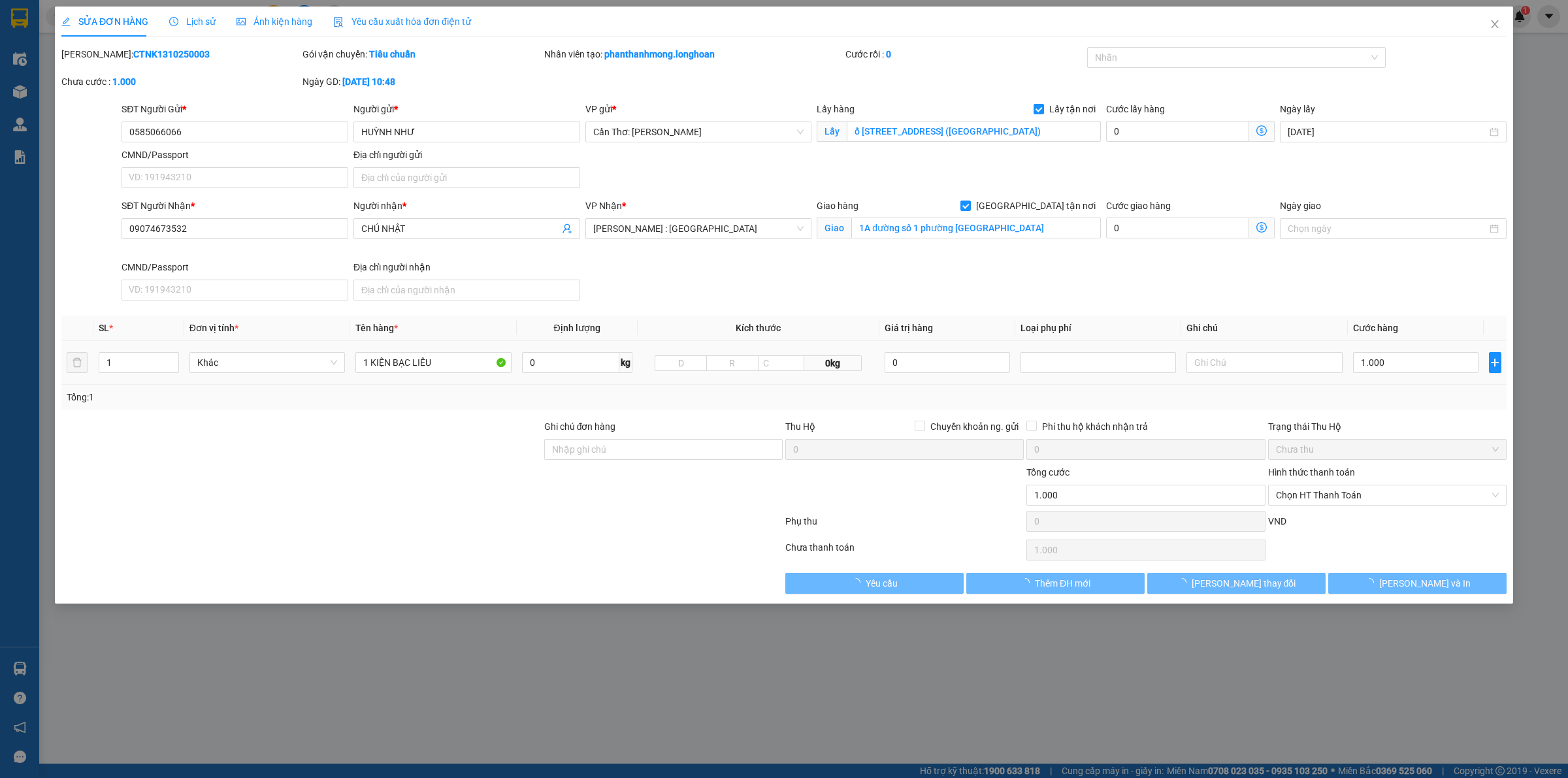
type input "0585066066"
type input "HUỲNH NHƯ"
checkbox input "true"
type input "ố [STREET_ADDRESS] ([GEOGRAPHIC_DATA])"
type input "09074673532"
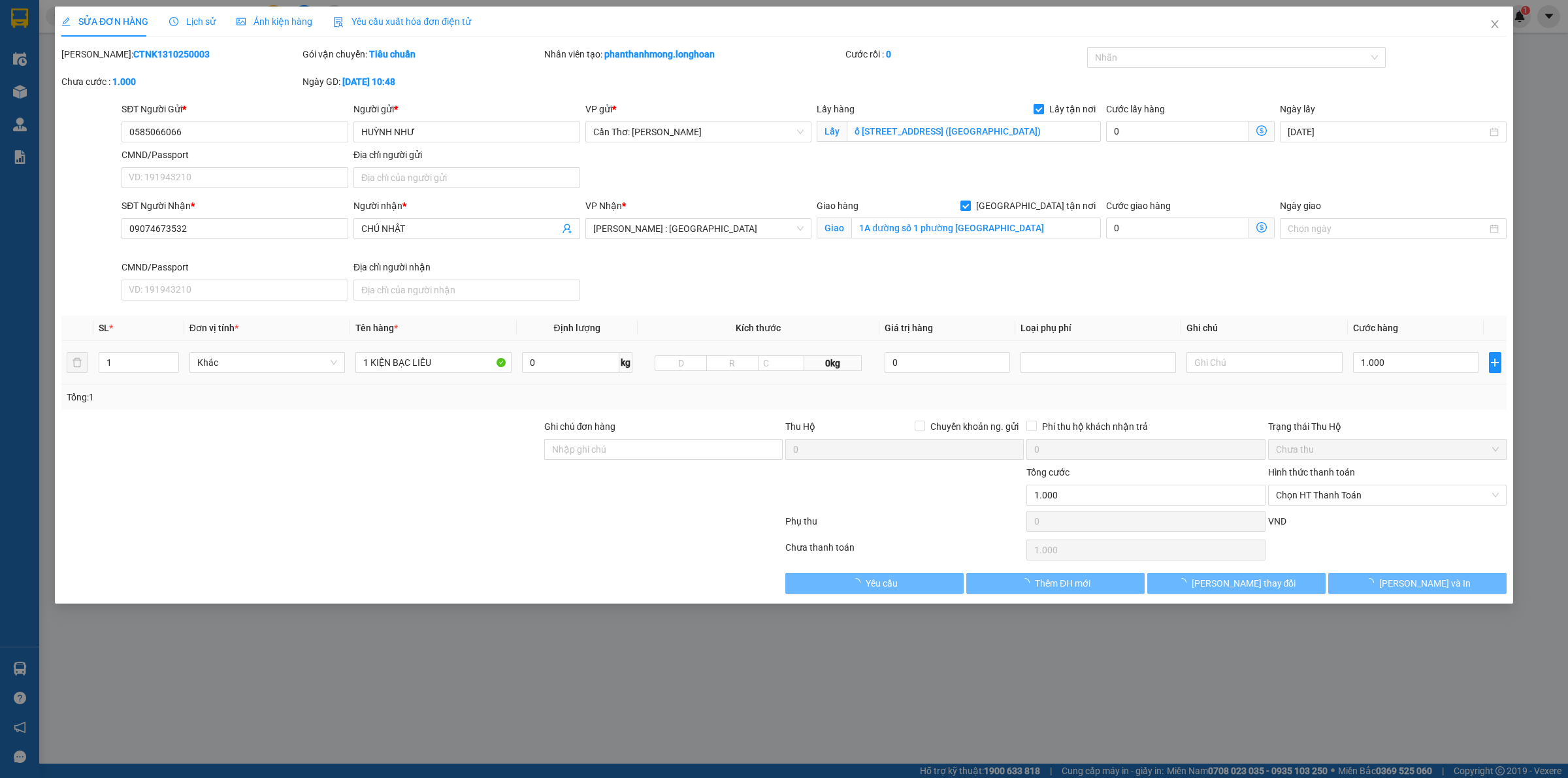
type input "CHÚ NHẬT"
checkbox input "true"
type input "1A đường số 1 phường [GEOGRAPHIC_DATA]"
type input "0"
type input "1.000"
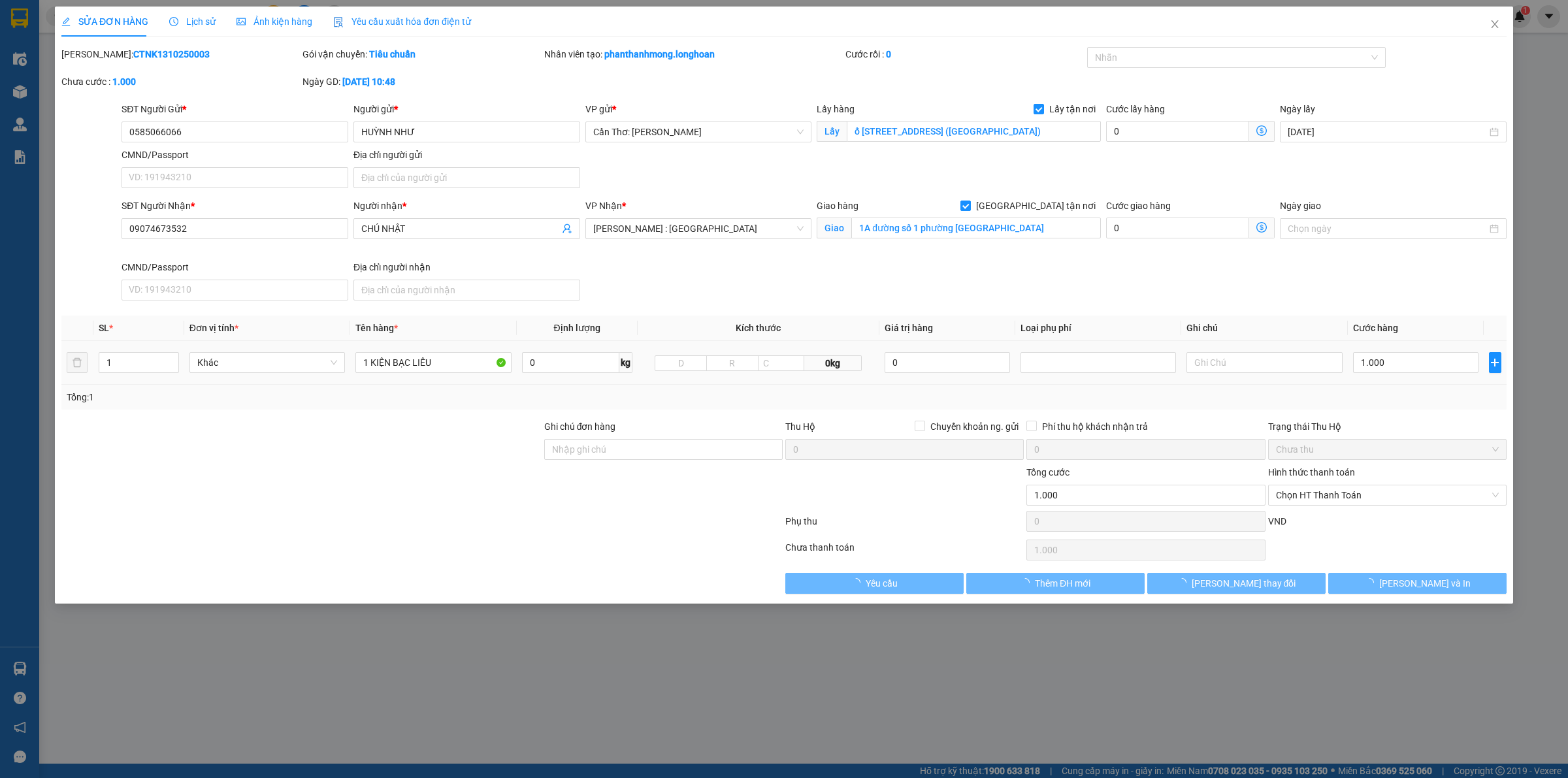
type input "1.000"
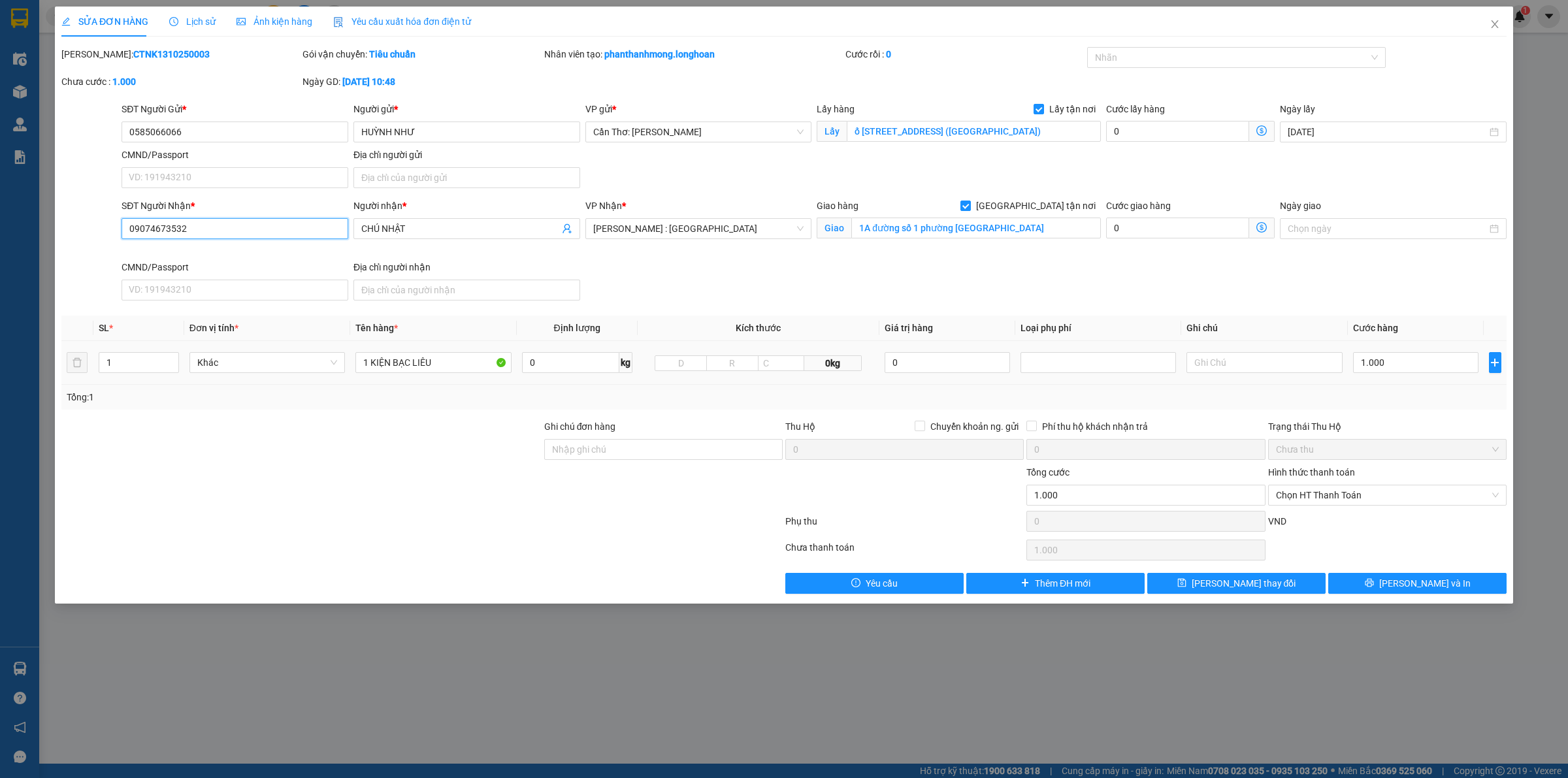
click at [305, 233] on input "09074673532" at bounding box center [235, 228] width 227 height 21
click at [271, 242] on div "SĐT Người Nhận * 09074673532 09074673532" at bounding box center [235, 221] width 227 height 46
click at [262, 232] on input "09074673532" at bounding box center [235, 228] width 227 height 21
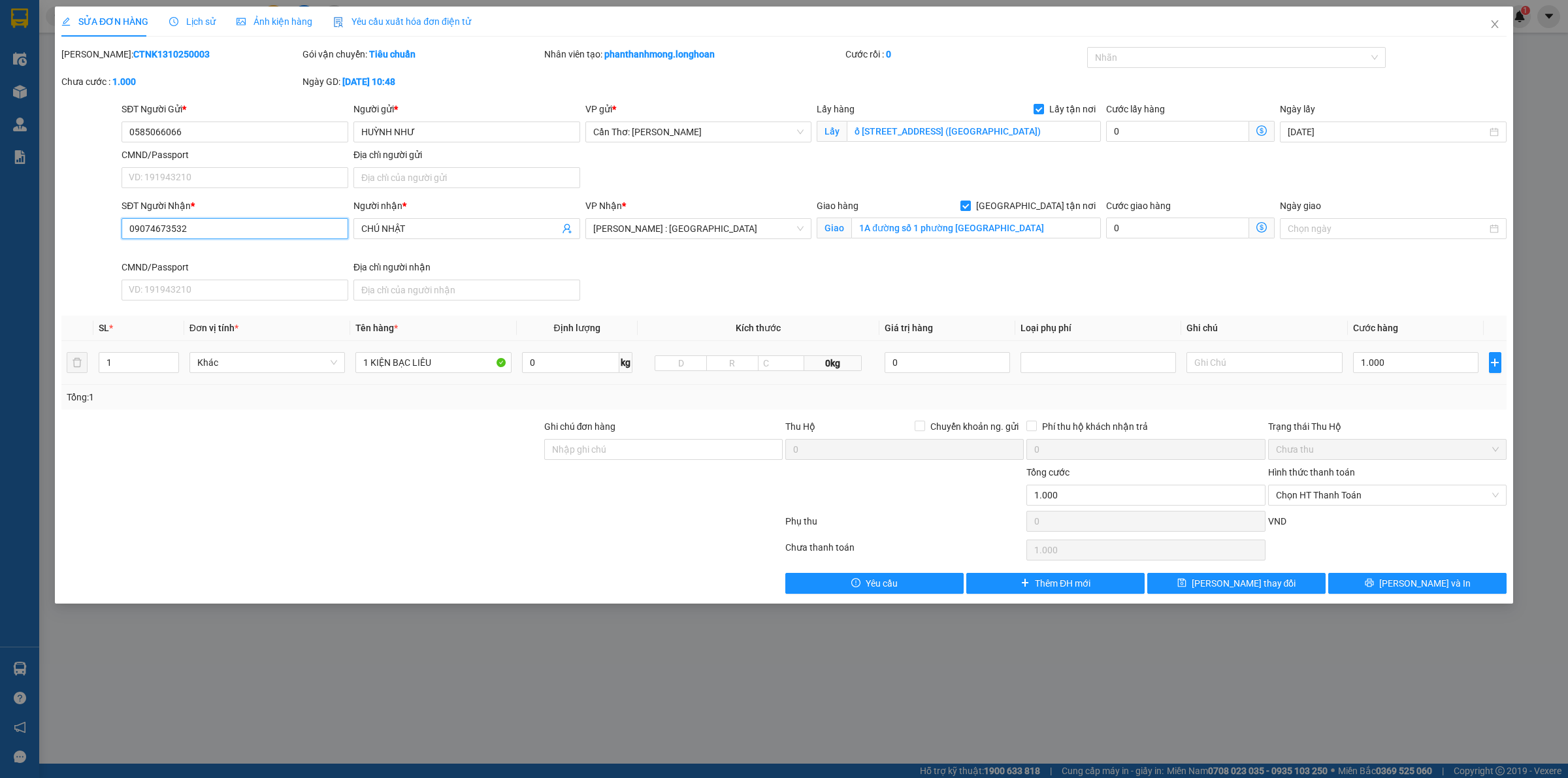
click at [262, 232] on input "09074673532" at bounding box center [235, 228] width 227 height 21
click at [278, 229] on input "09074673532" at bounding box center [235, 228] width 227 height 21
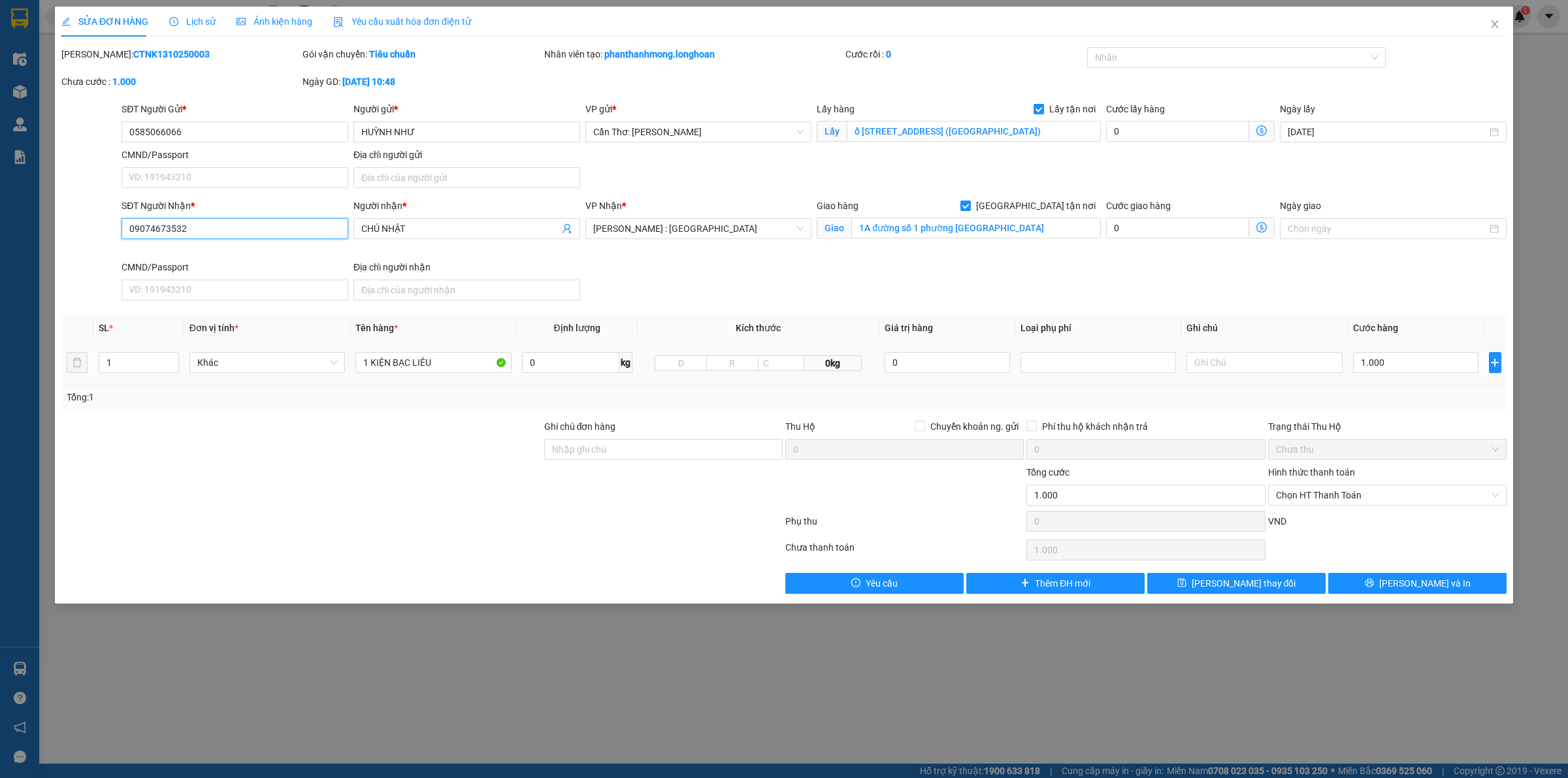
paste input "search"
type input "0907467353"
click at [1301, 592] on button "[PERSON_NAME] thay đổi" at bounding box center [1236, 582] width 178 height 21
